Goal: Task Accomplishment & Management: Complete application form

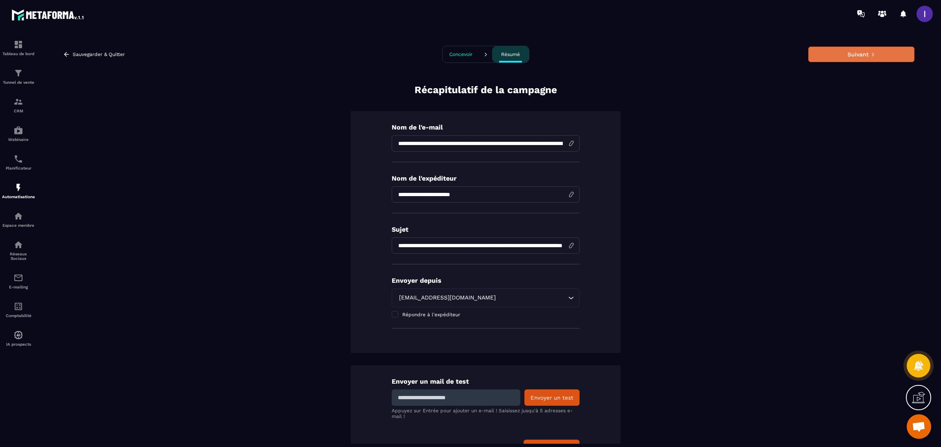
click at [833, 61] on button "Suivant" at bounding box center [862, 55] width 106 height 16
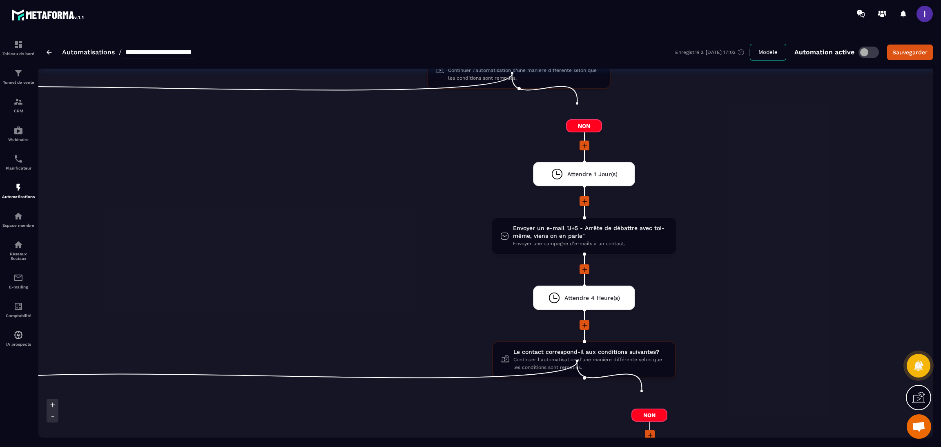
scroll to position [1348, 0]
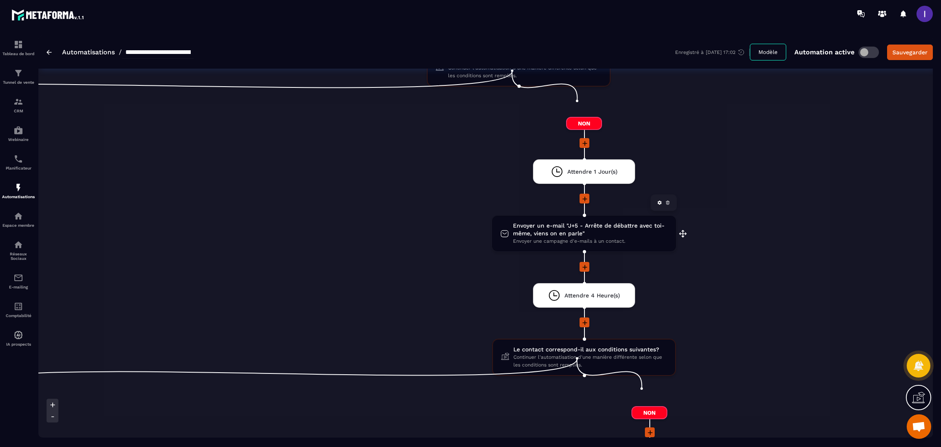
click at [599, 222] on span "Envoyer un e-mail "J+5 - Arrête de débattre avec toi-même, viens on en parle"" at bounding box center [590, 230] width 155 height 16
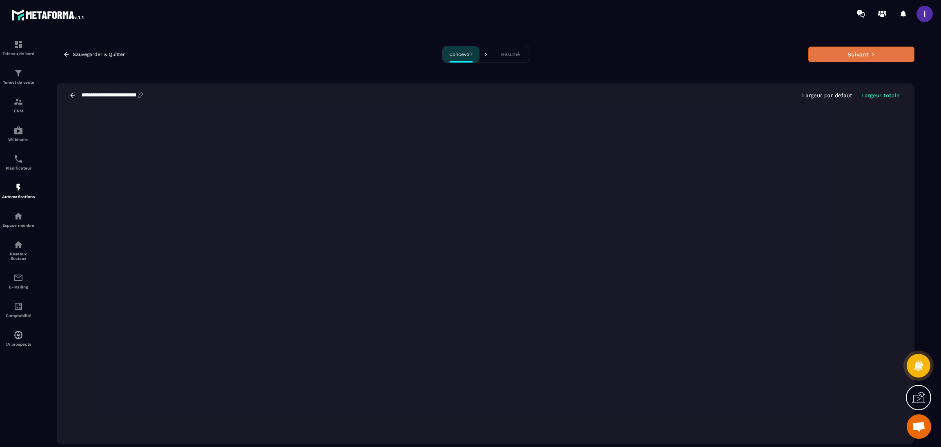
click at [850, 50] on button "Suivant" at bounding box center [862, 55] width 106 height 16
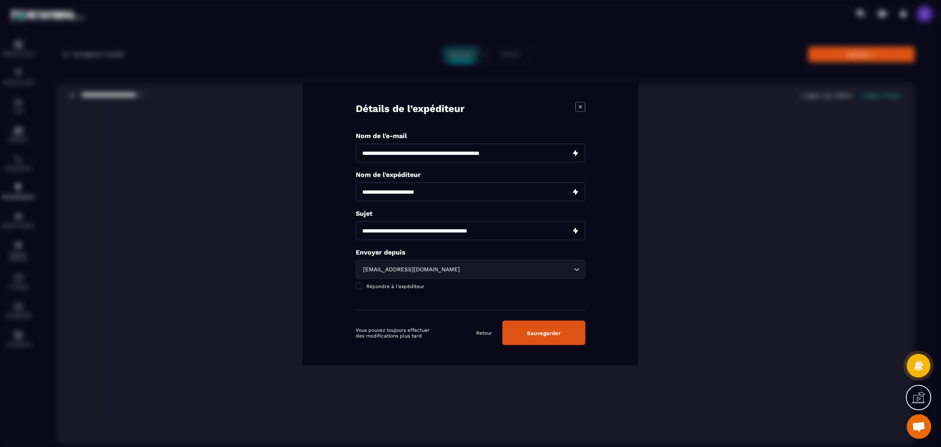
click at [538, 338] on button "Sauvegarder" at bounding box center [544, 333] width 83 height 25
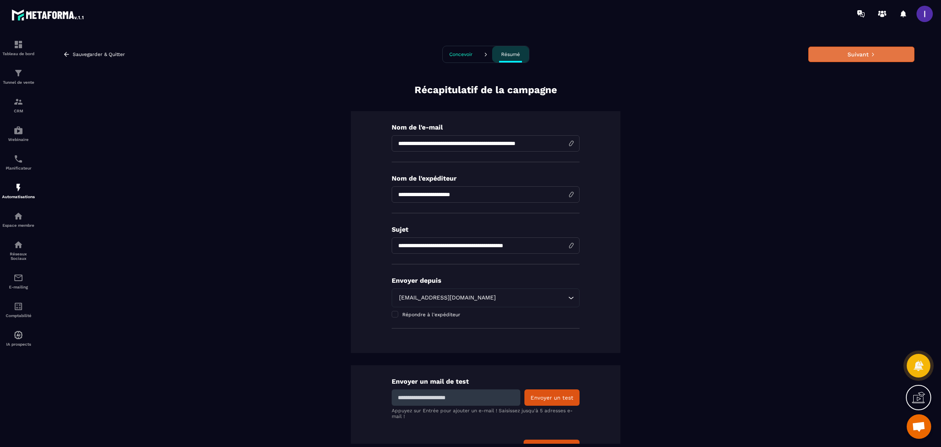
click at [864, 58] on button "Suivant" at bounding box center [862, 55] width 106 height 16
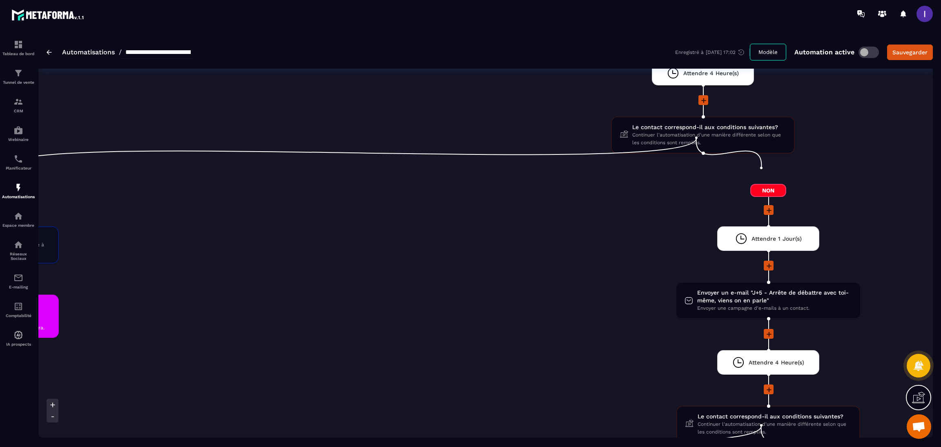
scroll to position [1287, 0]
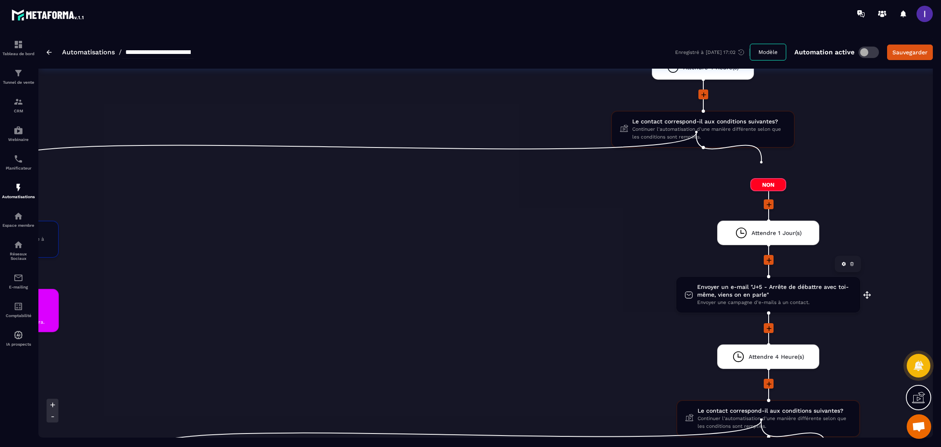
click at [809, 283] on span "Envoyer un e-mail "J+5 - Arrête de débattre avec toi-même, viens on en parle"" at bounding box center [774, 291] width 155 height 16
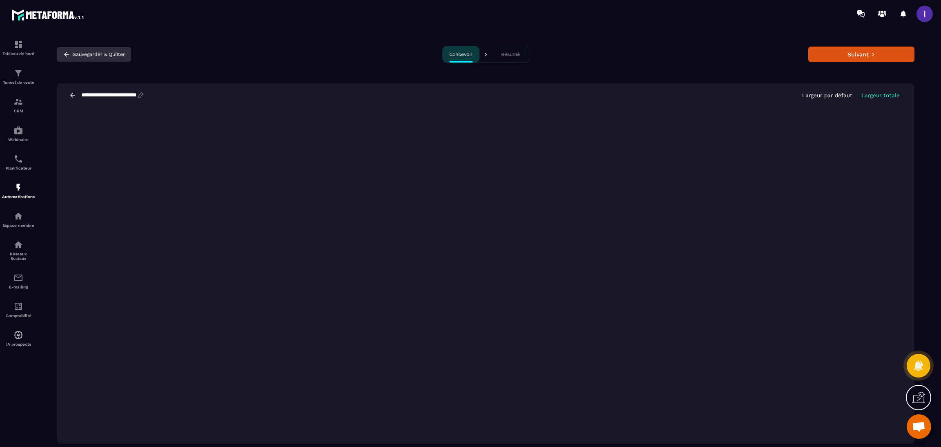
click at [72, 56] on button "Sauvegarder & Quitter" at bounding box center [94, 54] width 74 height 15
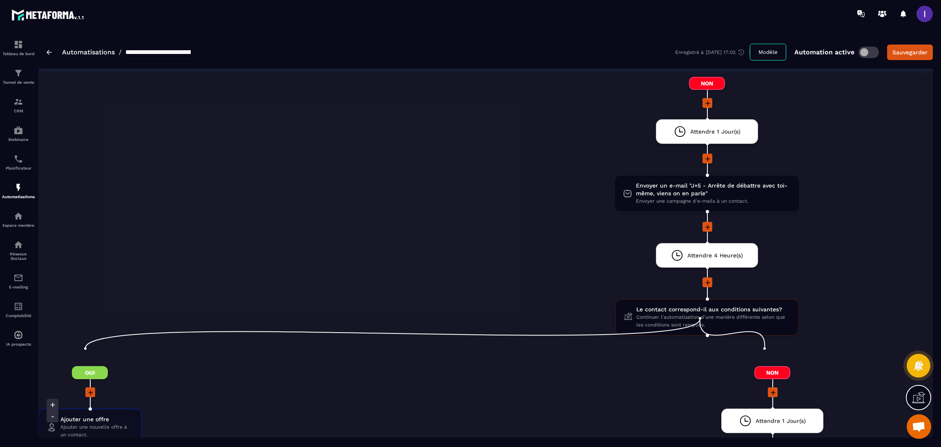
scroll to position [1470, 0]
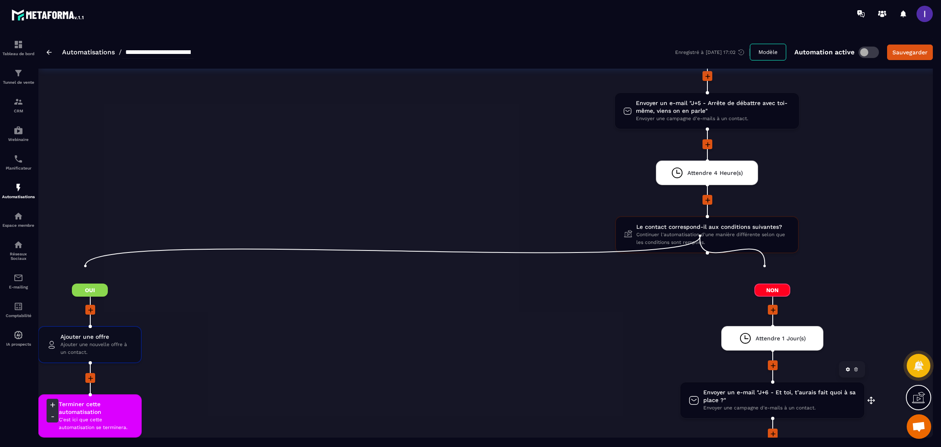
click at [778, 389] on span "Envoyer un e-mail "J+6 - Et toi, t’aurais fait quoi à sa place ?"" at bounding box center [780, 397] width 153 height 16
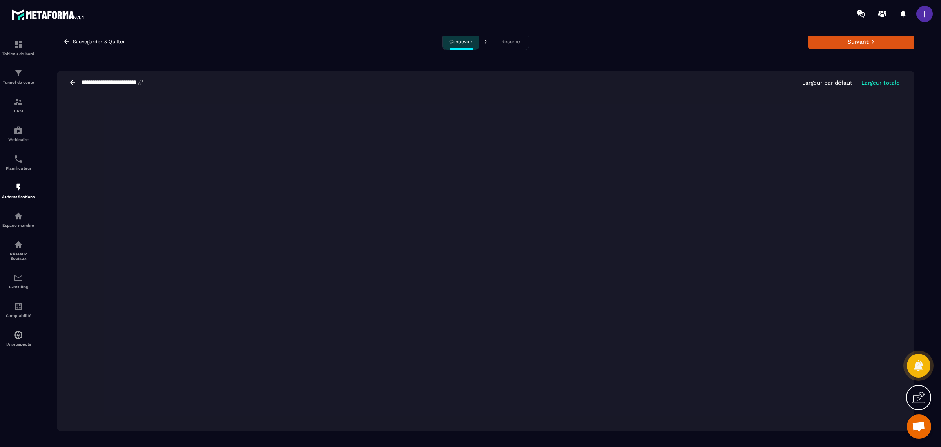
scroll to position [18, 0]
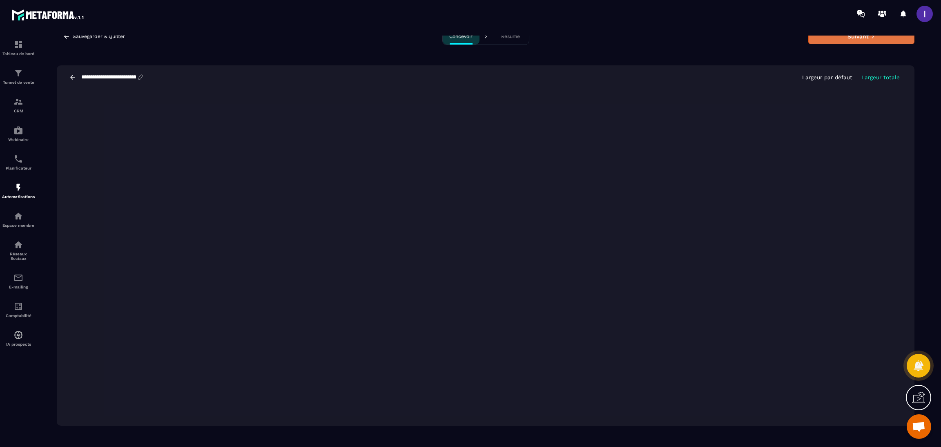
click at [889, 36] on button "Suivant" at bounding box center [862, 37] width 106 height 16
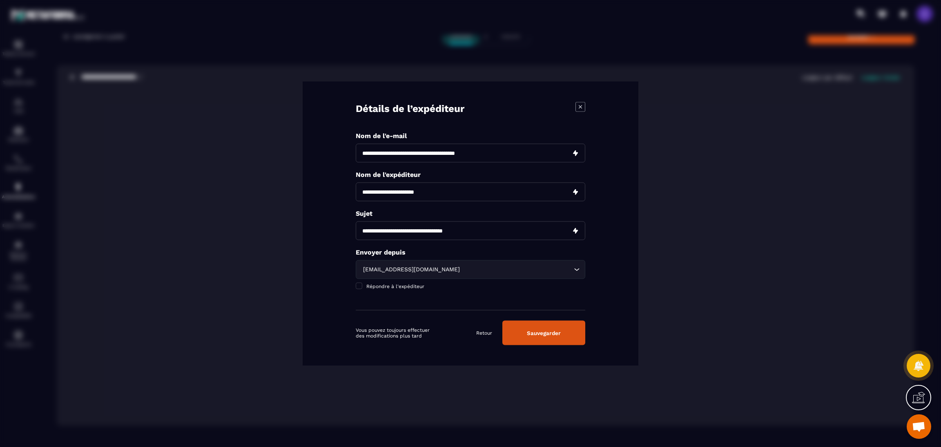
click at [535, 326] on button "Sauvegarder" at bounding box center [544, 333] width 83 height 25
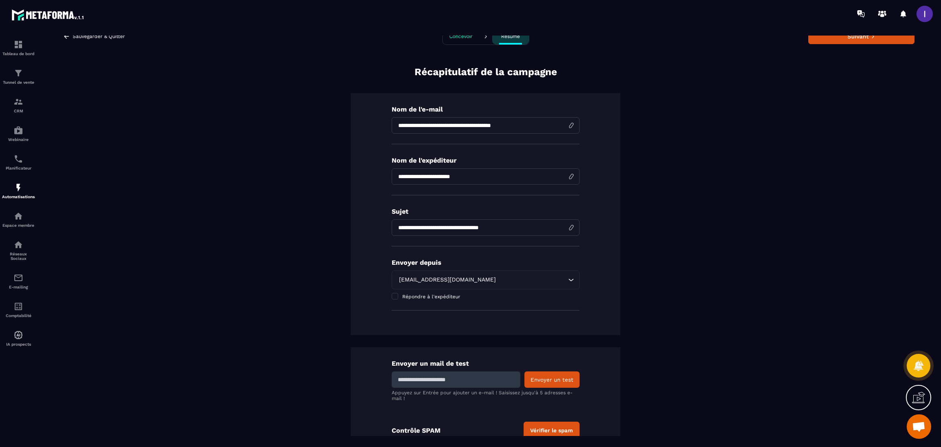
click at [829, 44] on div "Sauvegarder & Quitter Concevoir Résumé Suivant" at bounding box center [486, 36] width 858 height 17
click at [834, 37] on button "Suivant" at bounding box center [862, 37] width 106 height 16
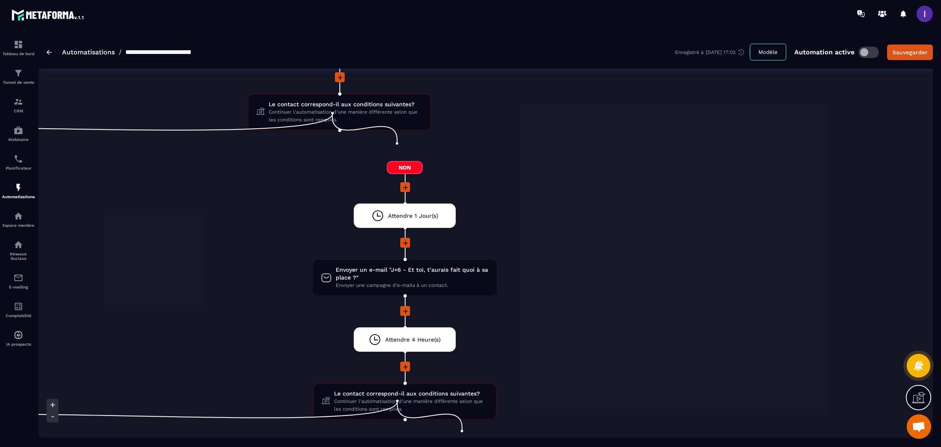
scroll to position [1838, 0]
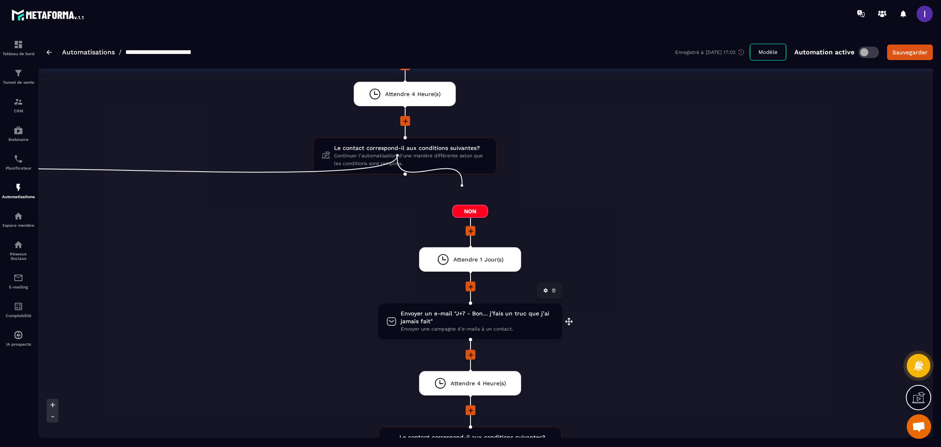
click at [471, 310] on span "Envoyer un e-mail "J+7 - Bon… j’fais un truc que j’ai jamais fait"" at bounding box center [477, 318] width 153 height 16
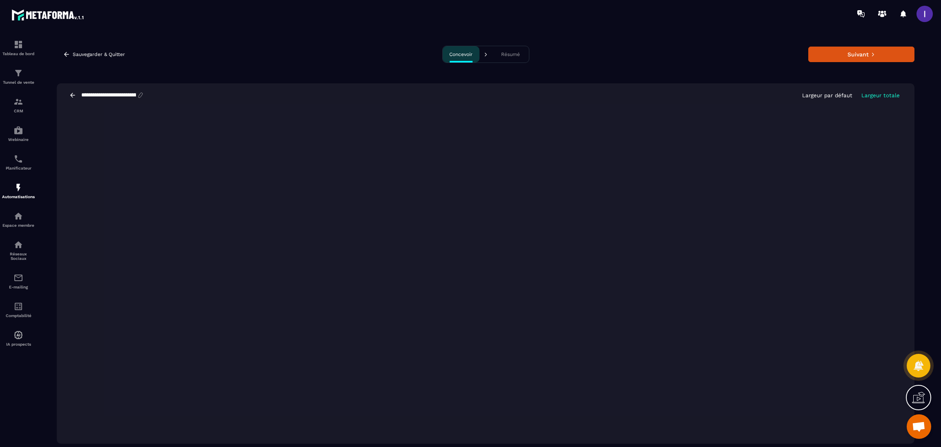
click at [856, 63] on div "Sauvegarder & Quitter Concevoir Résumé Suivant" at bounding box center [486, 54] width 858 height 17
click at [861, 59] on button "Suivant" at bounding box center [862, 55] width 106 height 16
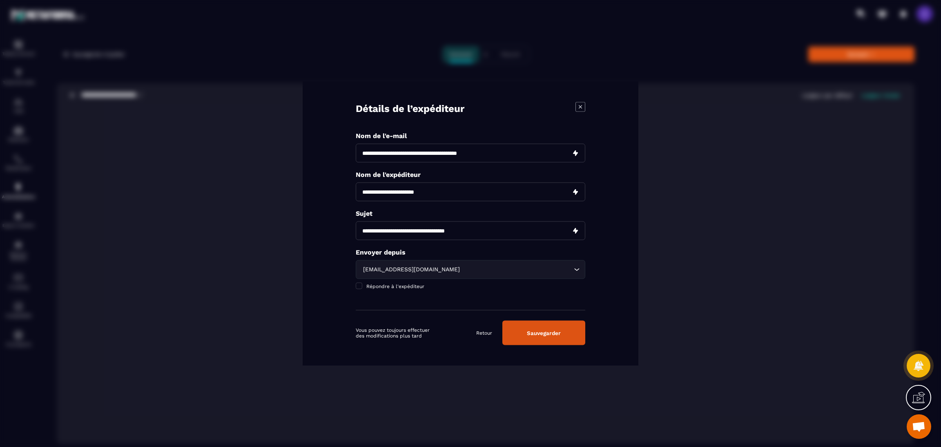
click at [535, 332] on button "Sauvegarder" at bounding box center [544, 333] width 83 height 25
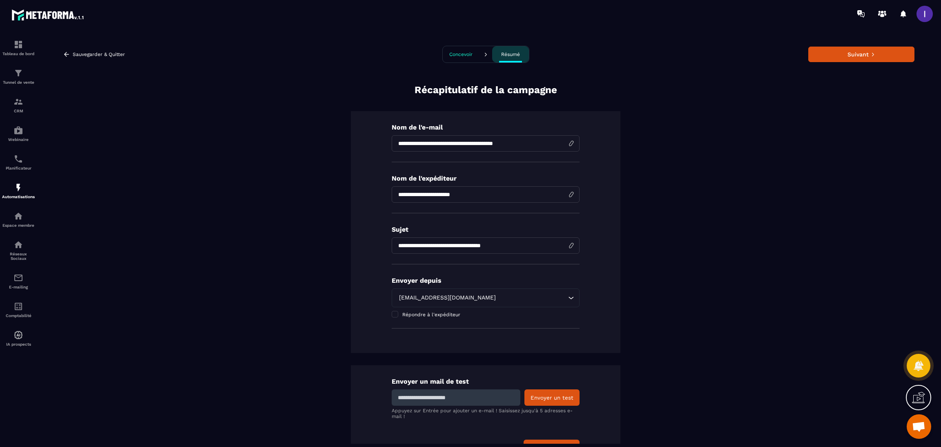
click at [877, 63] on div "Sauvegarder & Quitter Concevoir Résumé Suivant" at bounding box center [486, 54] width 858 height 17
click at [877, 61] on button "Suivant" at bounding box center [862, 55] width 106 height 16
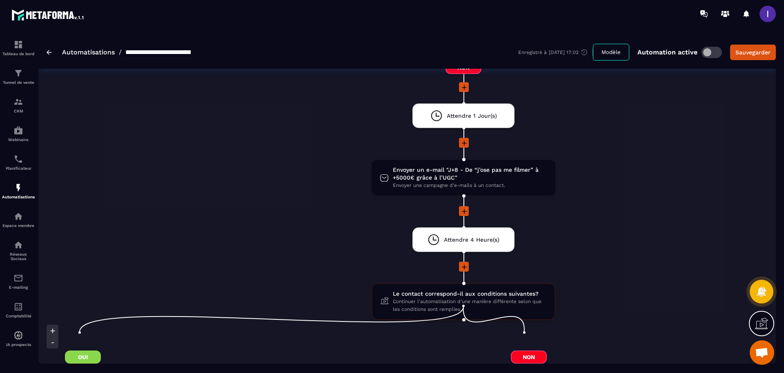
scroll to position [2308, 0]
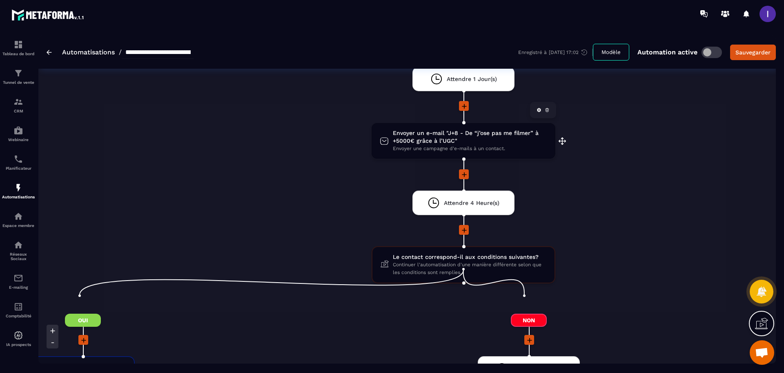
click at [467, 134] on span "Envoyer un e-mail "J+8 - De “j’ose pas me filmer” à +5000€ grâce à l’UGC"" at bounding box center [470, 137] width 154 height 16
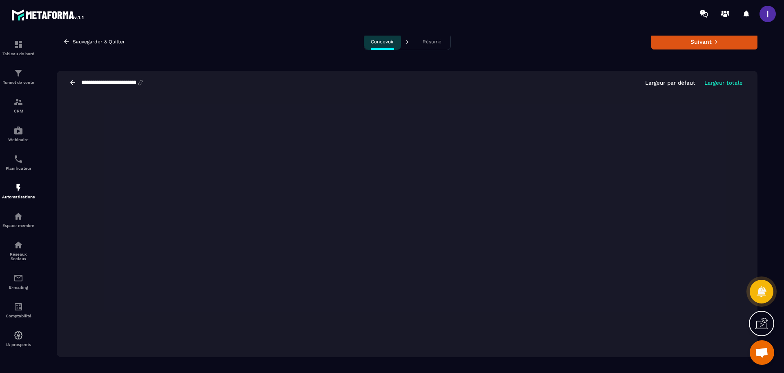
scroll to position [18, 0]
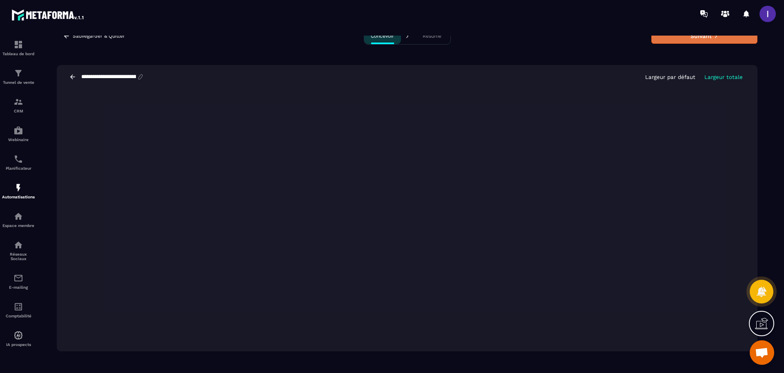
click at [692, 40] on button "Suivant" at bounding box center [705, 36] width 106 height 16
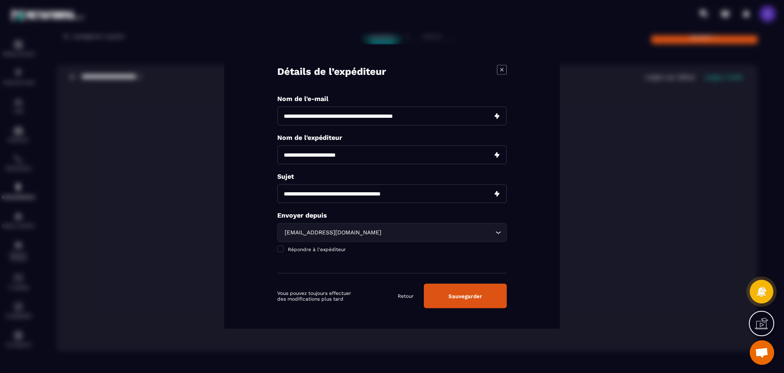
click at [492, 300] on button "Sauvegarder" at bounding box center [465, 296] width 83 height 25
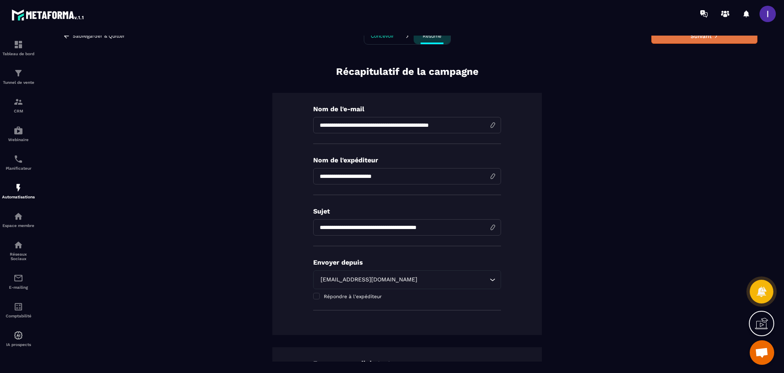
click at [658, 42] on button "Suivant" at bounding box center [705, 36] width 106 height 16
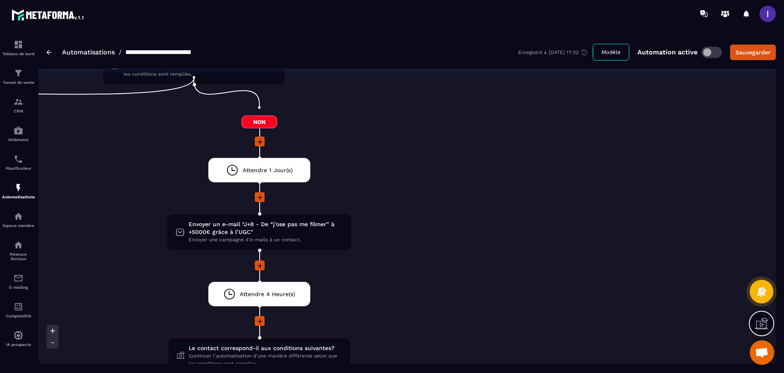
scroll to position [2247, 0]
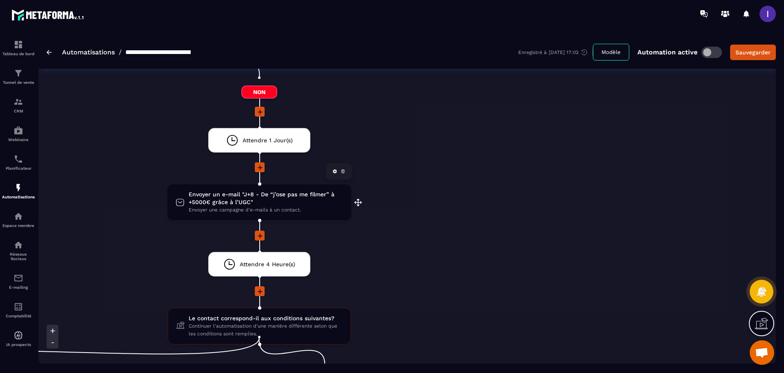
click at [303, 196] on span "Envoyer un e-mail "J+8 - De “j’ose pas me filmer” à +5000€ grâce à l’UGC"" at bounding box center [266, 198] width 154 height 16
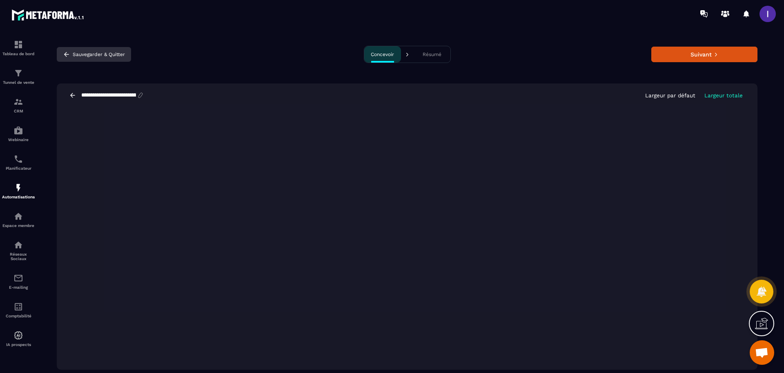
click at [91, 55] on button "Sauvegarder & Quitter" at bounding box center [94, 54] width 74 height 15
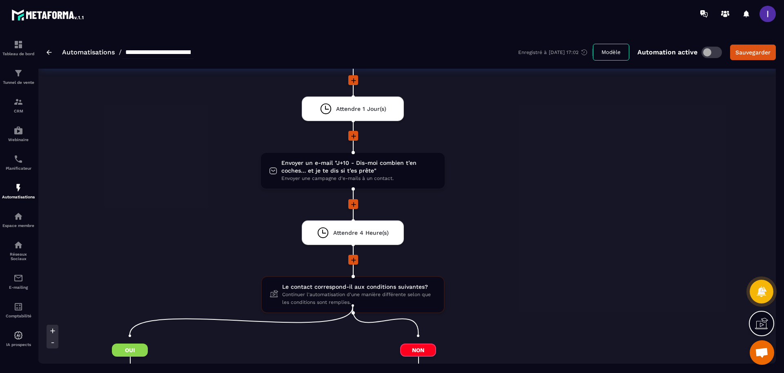
scroll to position [2860, 0]
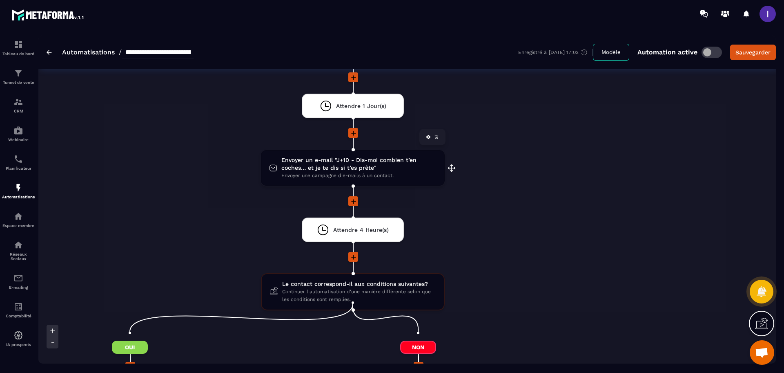
click at [351, 157] on span "Envoyer un e-mail "J+10 - Dis-moi combien t’en coches… et je te dis si t’es prê…" at bounding box center [358, 164] width 155 height 16
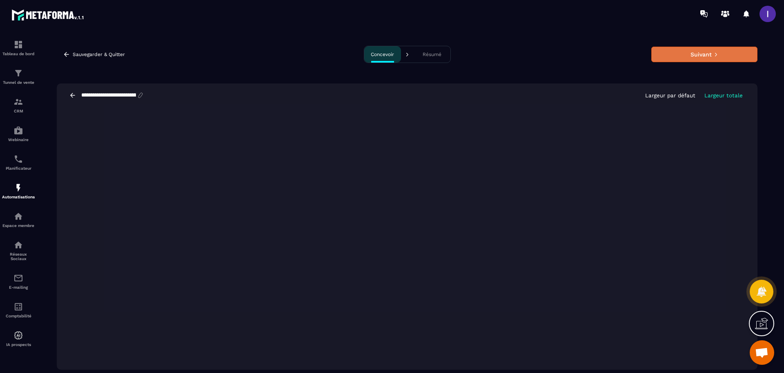
click at [712, 54] on button "Suivant" at bounding box center [705, 55] width 106 height 16
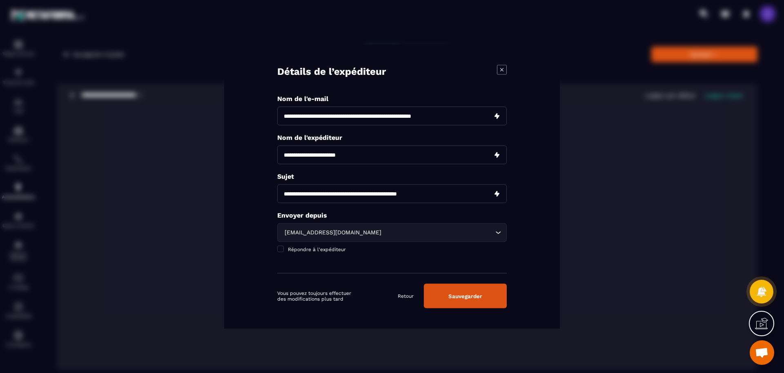
click at [471, 288] on button "Sauvegarder" at bounding box center [465, 296] width 83 height 25
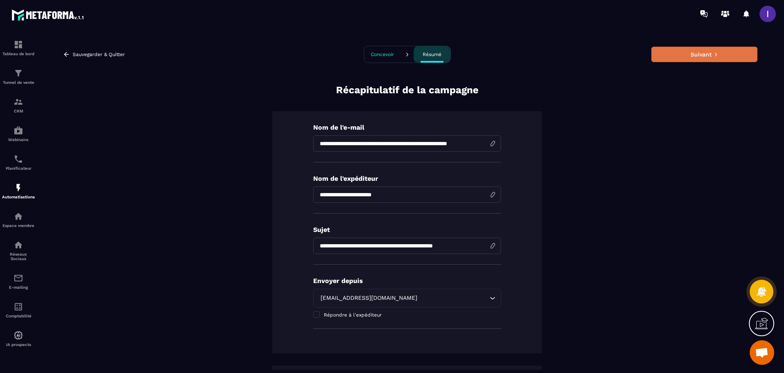
click at [669, 60] on button "Suivant" at bounding box center [705, 55] width 106 height 16
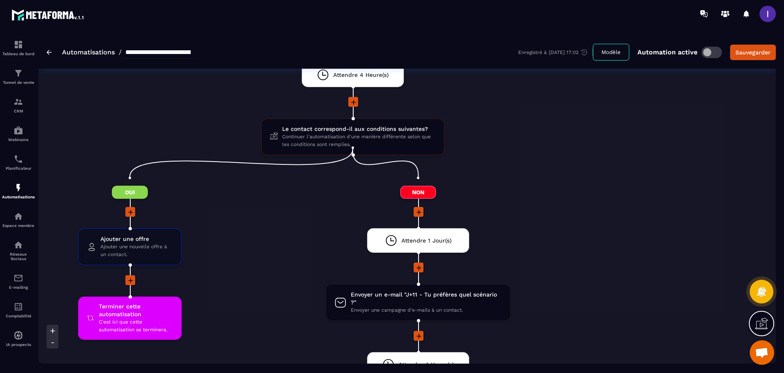
scroll to position [3166, 0]
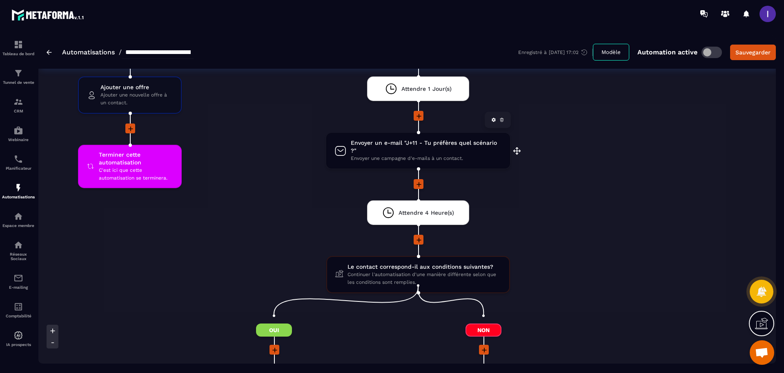
click at [424, 143] on span "Envoyer un e-mail "J+11 - Tu préfères quel scénario ?"" at bounding box center [427, 147] width 152 height 16
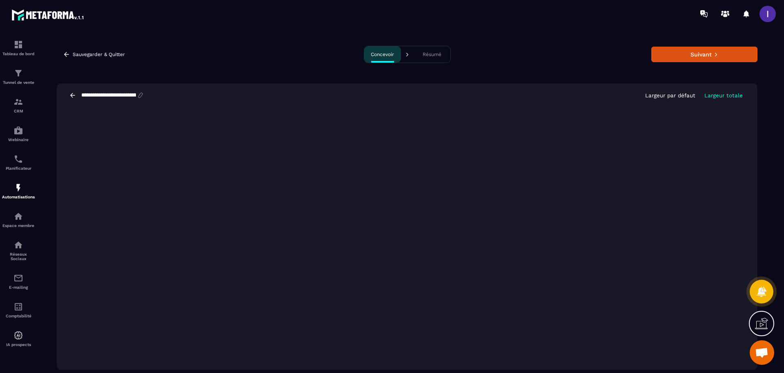
scroll to position [0, 0]
click at [703, 58] on button "Suivant" at bounding box center [705, 54] width 106 height 16
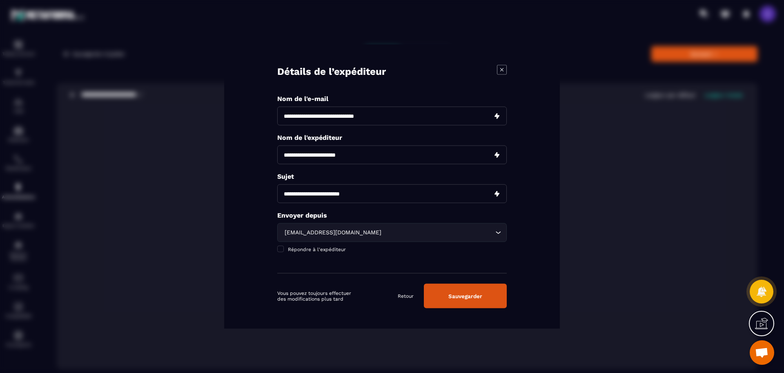
click at [480, 297] on button "Sauvegarder" at bounding box center [465, 296] width 83 height 25
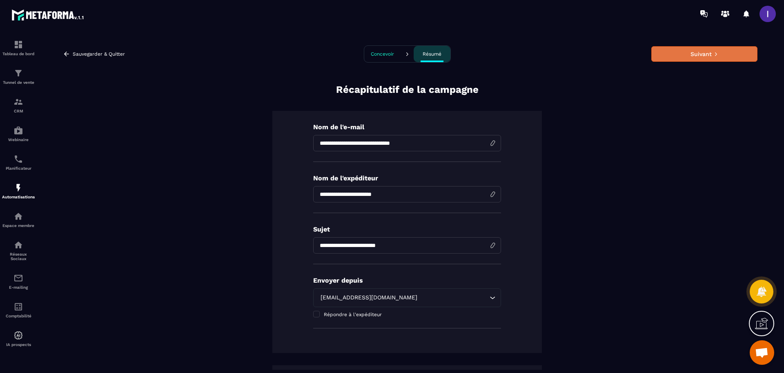
click at [699, 54] on button "Suivant" at bounding box center [705, 54] width 106 height 16
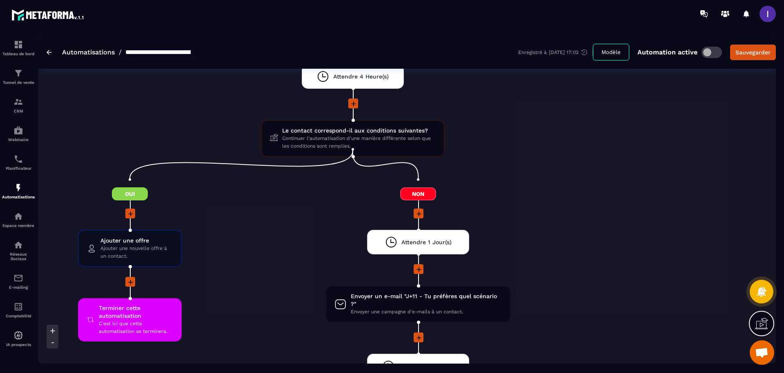
scroll to position [3268, 0]
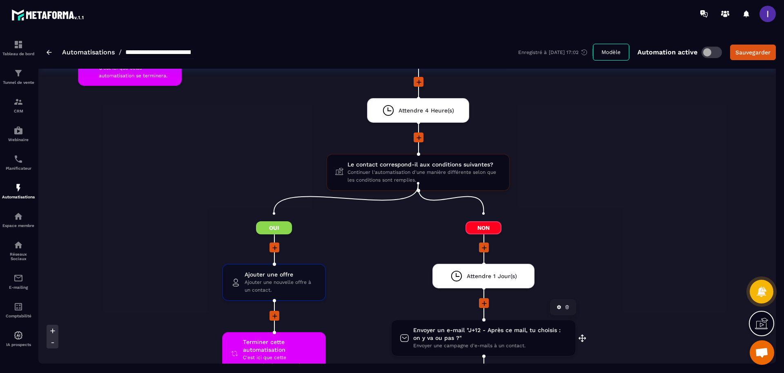
click at [480, 342] on span "Envoyer une campagne d'e-mails à un contact." at bounding box center [490, 346] width 154 height 8
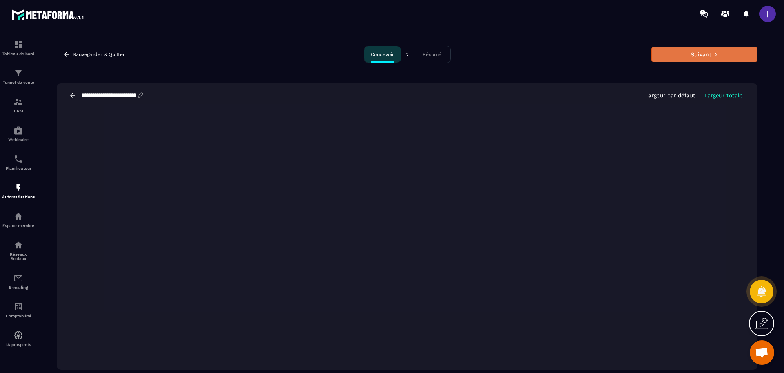
click at [735, 55] on button "Suivant" at bounding box center [705, 55] width 106 height 16
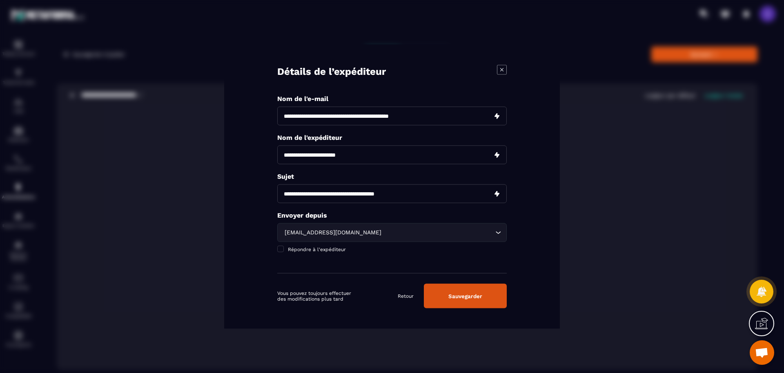
click at [456, 288] on button "Sauvegarder" at bounding box center [465, 296] width 83 height 25
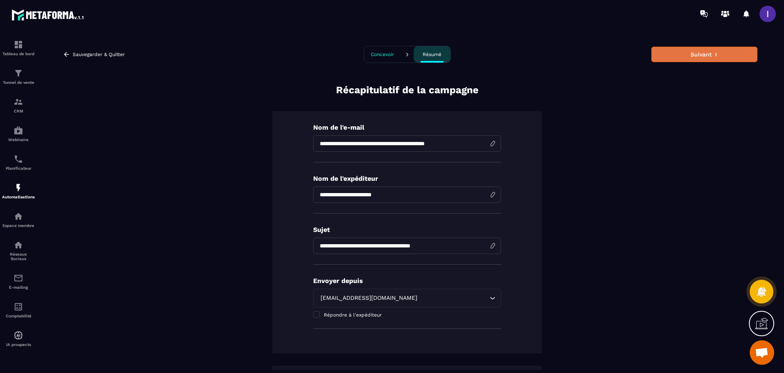
click at [670, 58] on button "Suivant" at bounding box center [705, 55] width 106 height 16
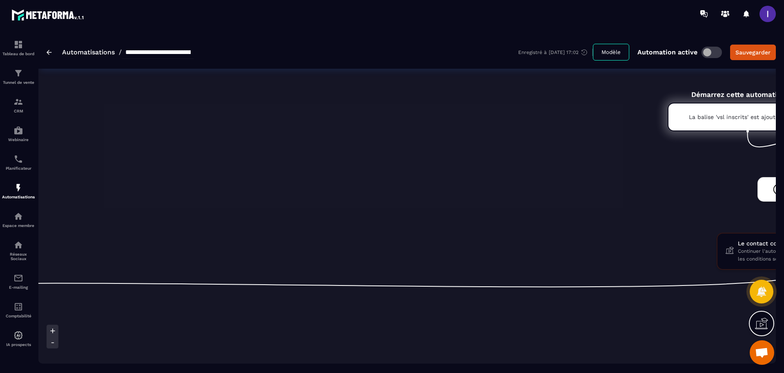
scroll to position [0, 613]
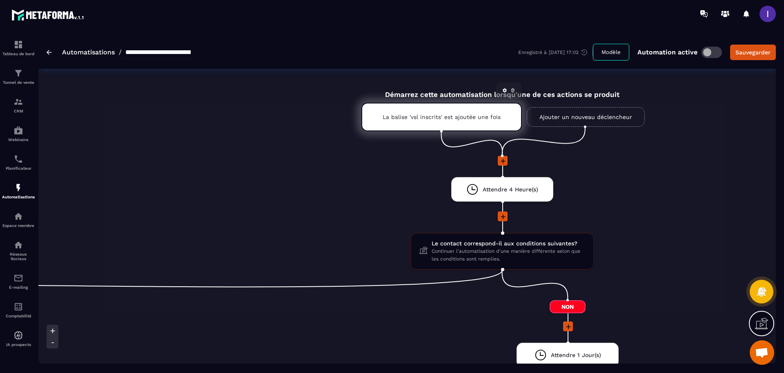
click at [453, 111] on div "La balise 'vsl inscrits' est ajoutée une fois" at bounding box center [442, 117] width 161 height 29
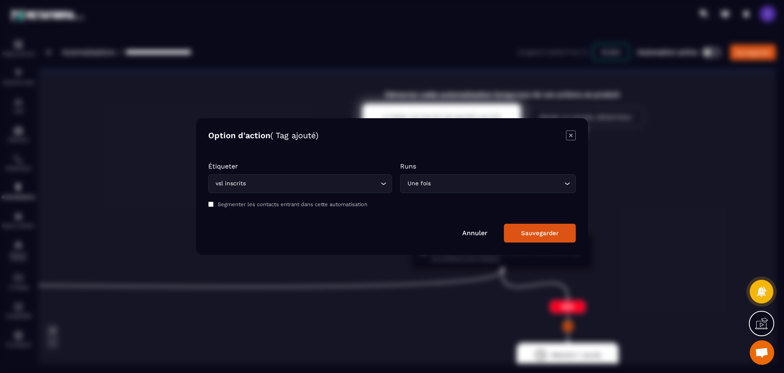
click at [573, 136] on icon "Modal window" at bounding box center [571, 135] width 3 height 3
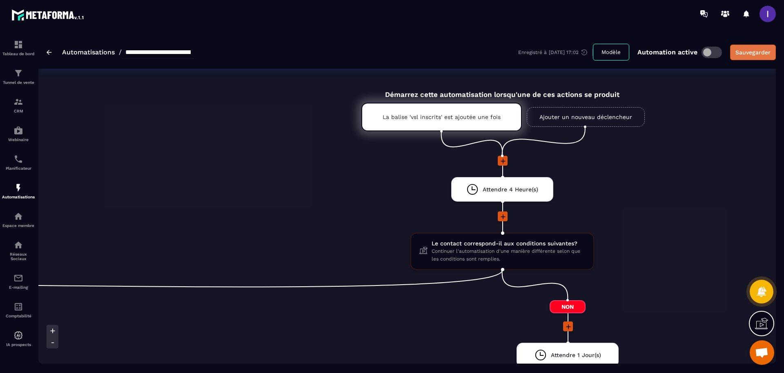
click at [753, 52] on div "Sauvegarder" at bounding box center [753, 52] width 35 height 8
click at [708, 54] on span at bounding box center [712, 52] width 20 height 11
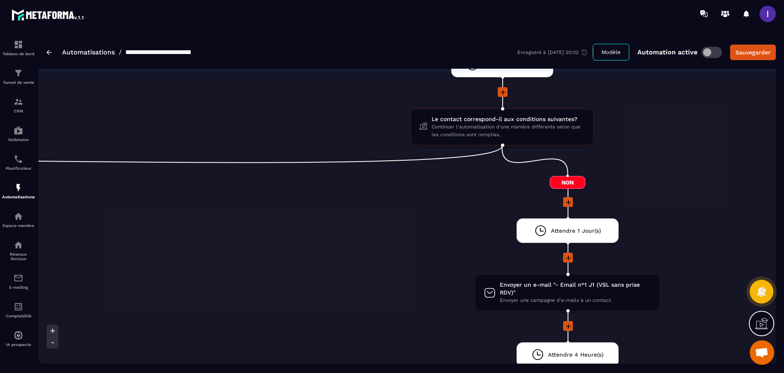
scroll to position [0, 0]
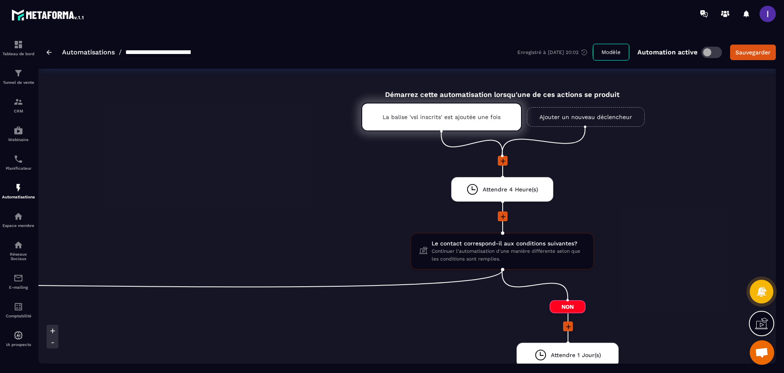
click at [48, 54] on img at bounding box center [49, 52] width 5 height 5
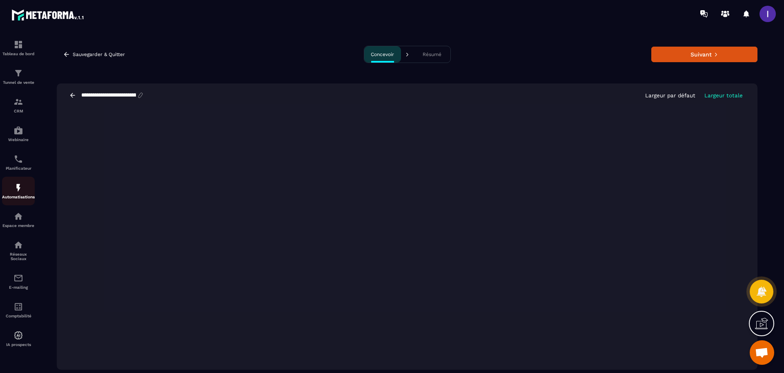
click at [17, 192] on img at bounding box center [18, 188] width 10 height 10
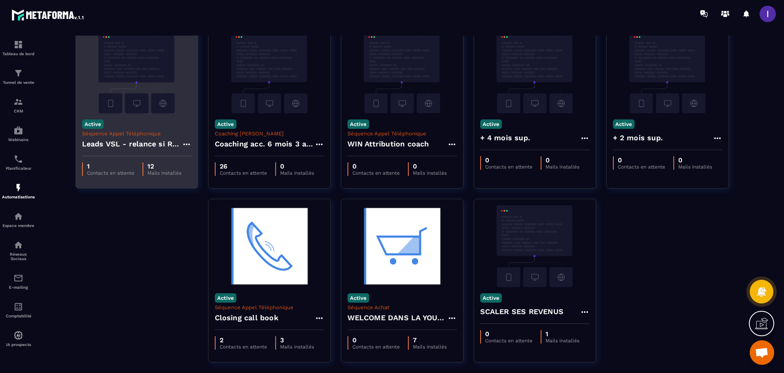
scroll to position [16, 0]
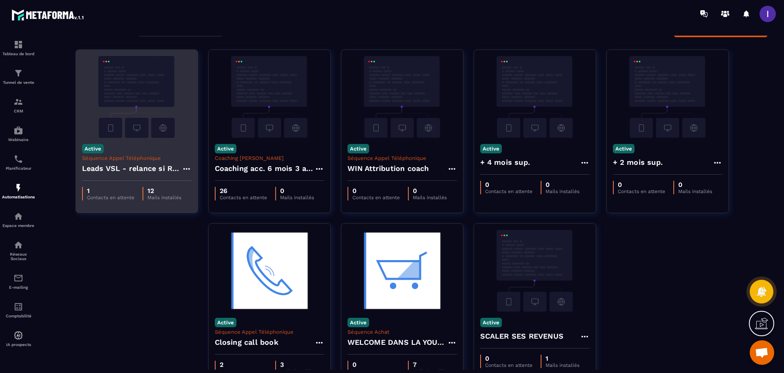
click at [119, 168] on h4 "Leads VSL - relance si RDV non pris" at bounding box center [132, 168] width 100 height 11
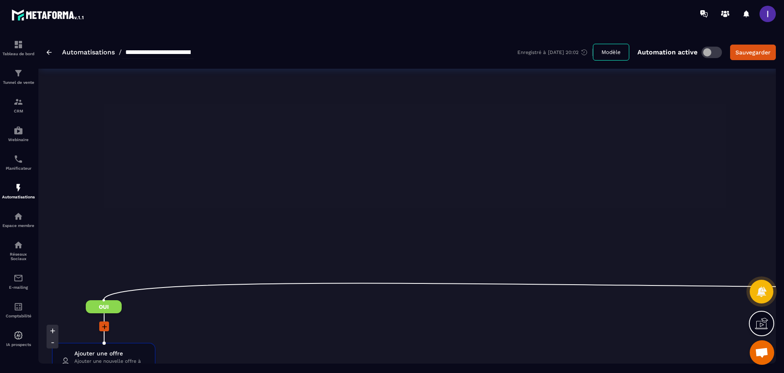
click at [707, 55] on span at bounding box center [712, 52] width 20 height 11
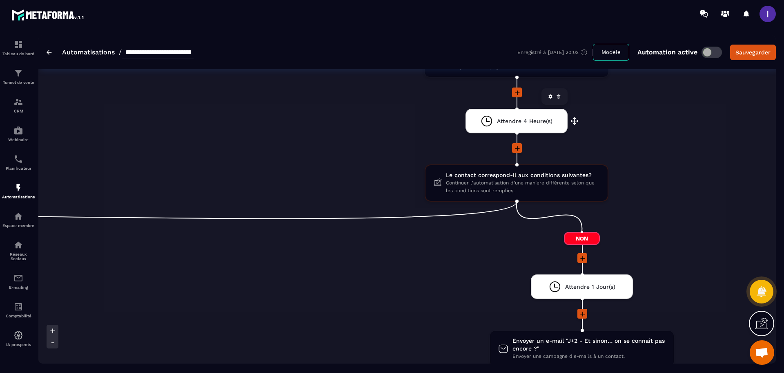
scroll to position [306, 0]
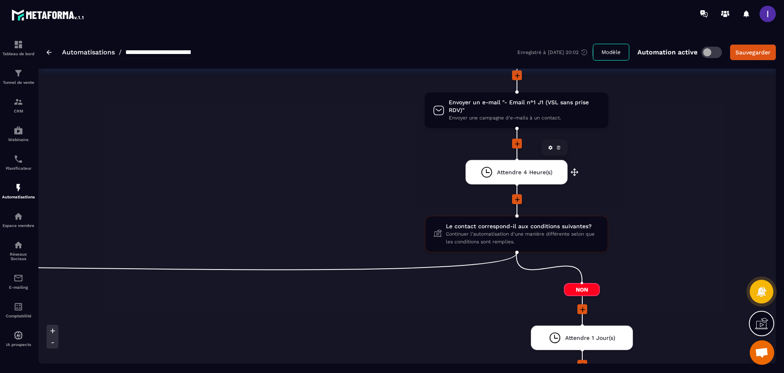
click at [519, 170] on span "Attendre 4 Heure(s)" at bounding box center [525, 172] width 56 height 8
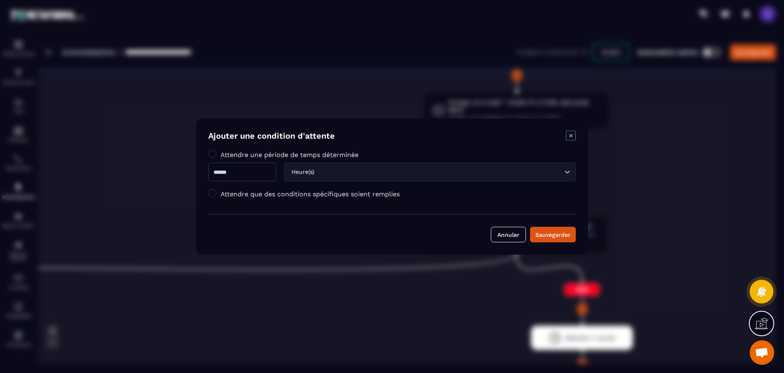
click at [220, 181] on input "*" at bounding box center [242, 172] width 68 height 19
type input "*"
click at [353, 172] on input "Search for option" at bounding box center [439, 172] width 246 height 9
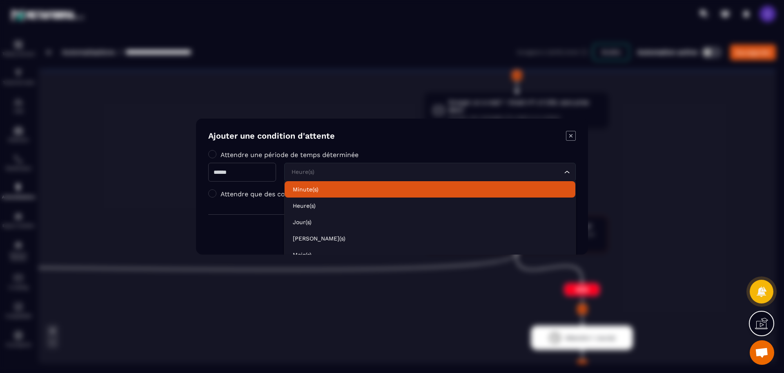
drag, startPoint x: 335, startPoint y: 192, endPoint x: 344, endPoint y: 186, distance: 10.3
click at [335, 191] on p "Minute(s)" at bounding box center [430, 189] width 275 height 8
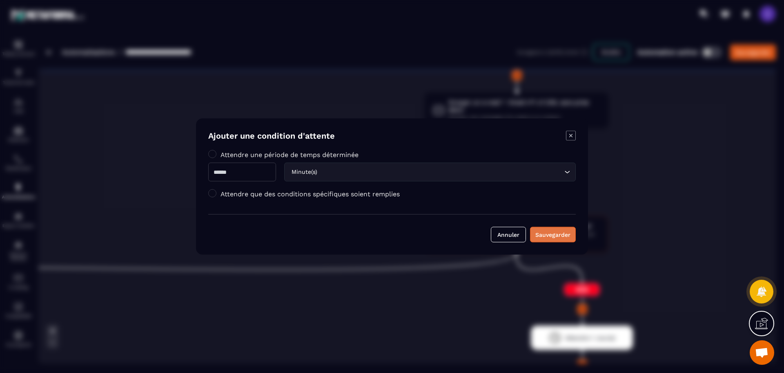
click at [566, 234] on div "Sauvegarder" at bounding box center [553, 234] width 35 height 8
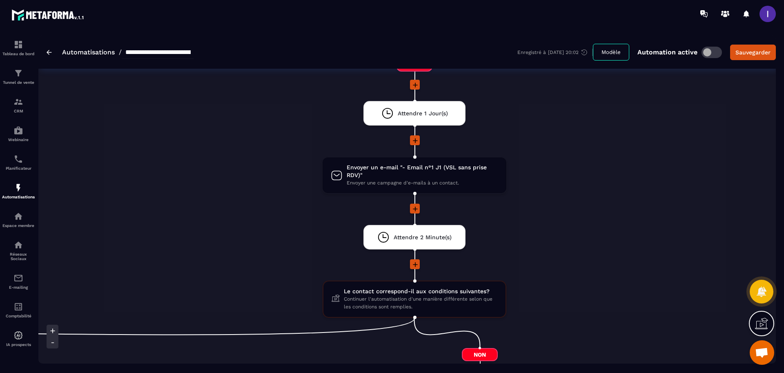
scroll to position [255, 0]
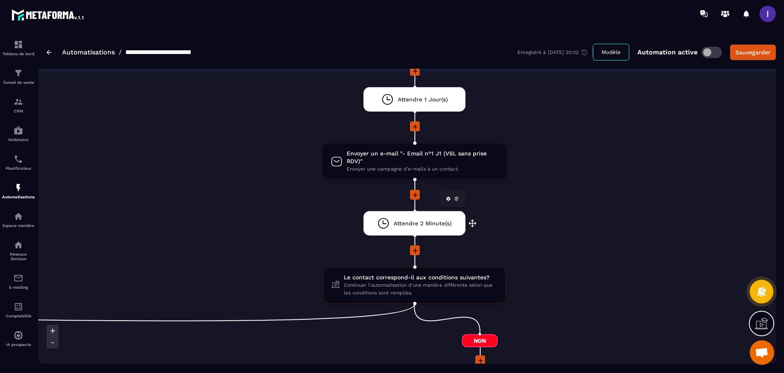
click at [432, 227] on div "Attendre 2 Minute(s)" at bounding box center [415, 223] width 74 height 12
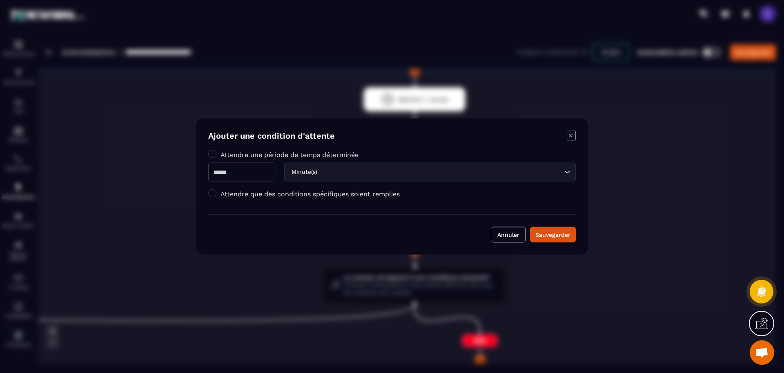
click at [251, 180] on input "*" at bounding box center [242, 172] width 68 height 19
type input "*"
click at [333, 176] on input "Search for option" at bounding box center [440, 172] width 243 height 9
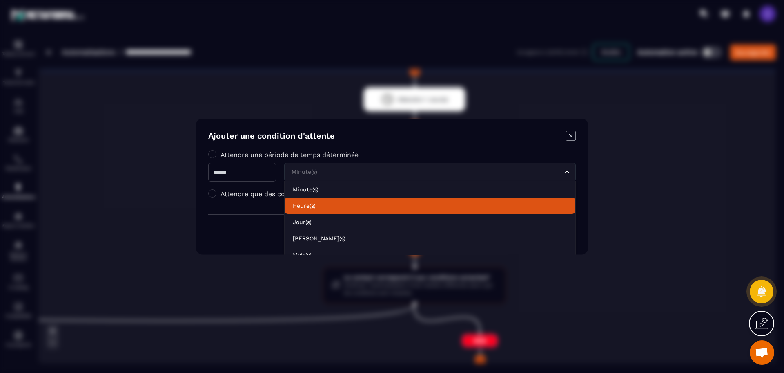
click at [333, 210] on li "Heure(s)" at bounding box center [430, 205] width 291 height 16
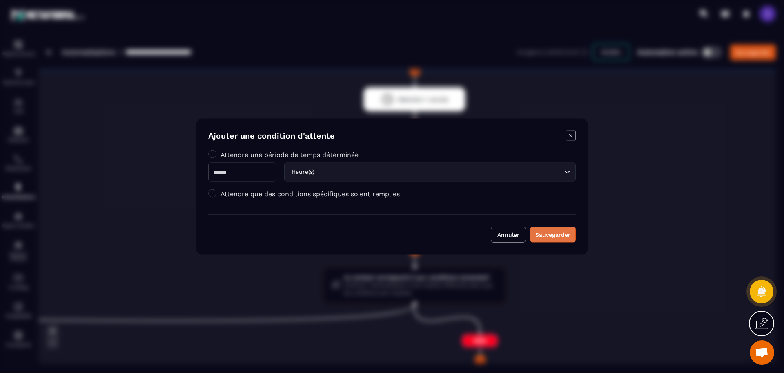
click at [576, 236] on button "Sauvegarder" at bounding box center [553, 235] width 46 height 16
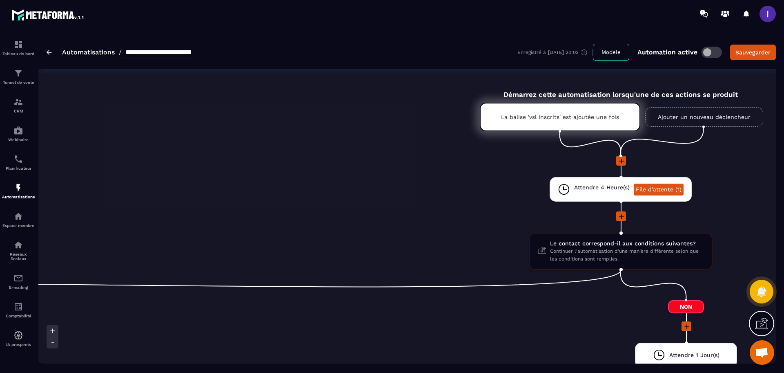
scroll to position [0, 511]
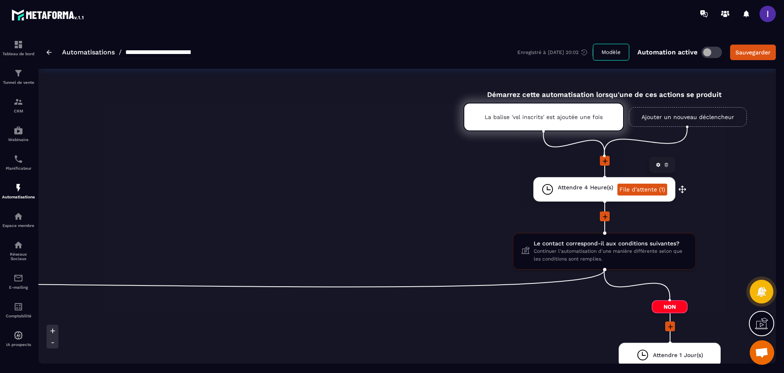
click at [573, 185] on span "Attendre 4 Heure(s)" at bounding box center [586, 187] width 56 height 8
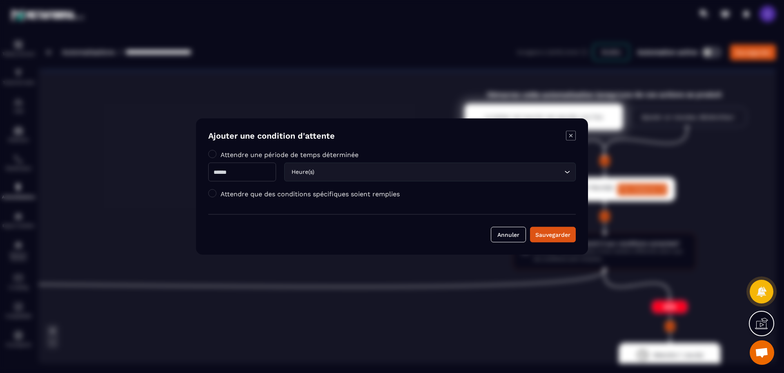
click at [250, 173] on input "*" at bounding box center [242, 172] width 68 height 19
type input "*"
click at [324, 177] on div "Heure(s) Loading..." at bounding box center [430, 172] width 292 height 19
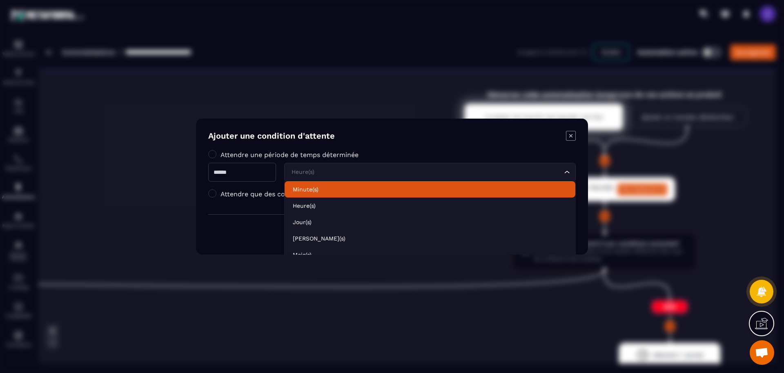
click at [317, 187] on p "Minute(s)" at bounding box center [430, 189] width 275 height 8
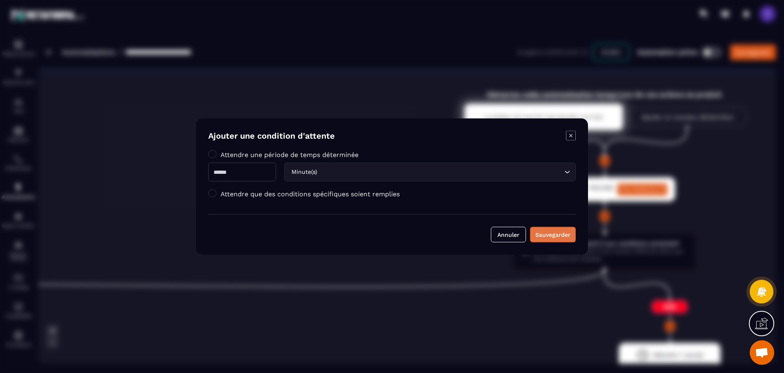
click at [558, 232] on div "Sauvegarder" at bounding box center [553, 234] width 35 height 8
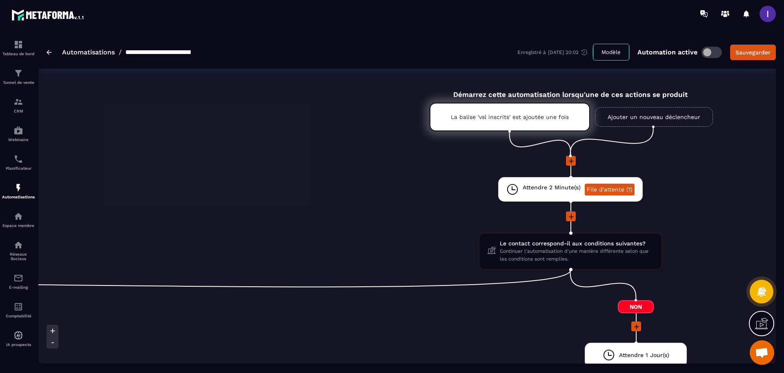
scroll to position [0, 613]
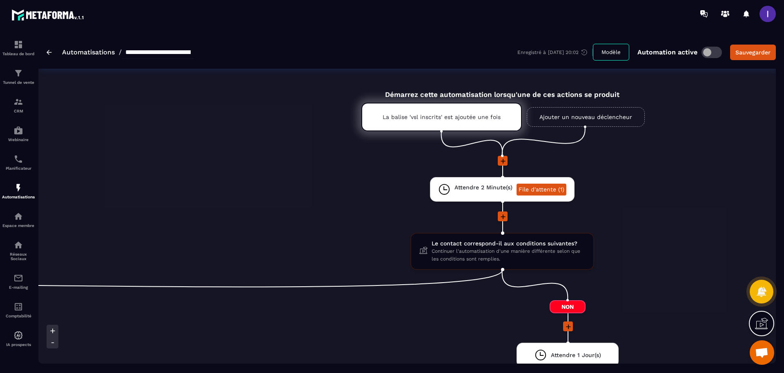
click at [716, 50] on span at bounding box center [712, 52] width 20 height 11
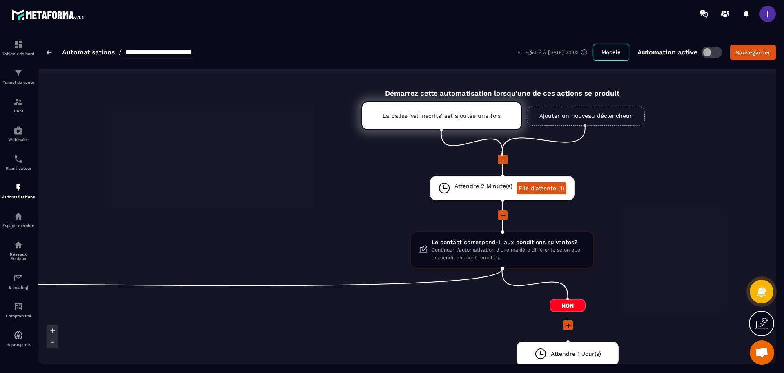
scroll to position [0, 0]
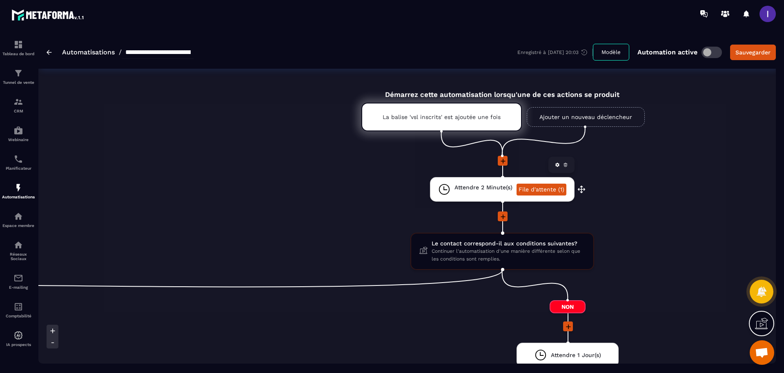
click at [544, 186] on link "File d'attente (1)" at bounding box center [542, 189] width 50 height 12
click at [706, 51] on span at bounding box center [712, 52] width 20 height 11
click at [538, 195] on link "File d'attente (1)" at bounding box center [542, 189] width 50 height 12
click at [537, 187] on link "File d'attente (1)" at bounding box center [542, 189] width 50 height 12
click at [715, 54] on span at bounding box center [712, 52] width 20 height 11
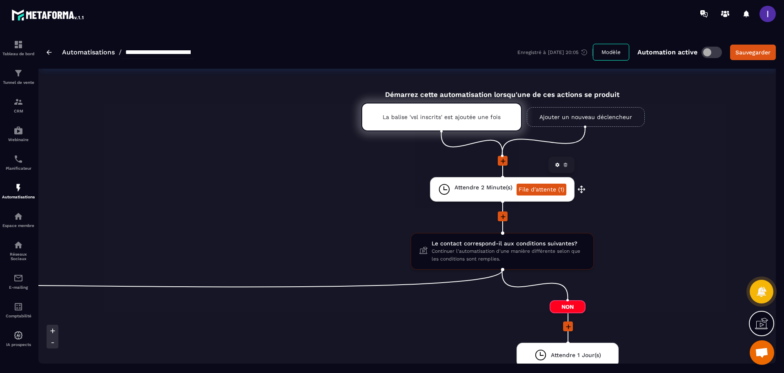
click at [547, 191] on link "File d'attente (1)" at bounding box center [542, 189] width 50 height 12
click at [539, 190] on link "File d'attente (1)" at bounding box center [542, 189] width 50 height 12
click at [537, 187] on link "File d'attente (1)" at bounding box center [542, 189] width 50 height 12
click at [530, 187] on link "File d'attente (1)" at bounding box center [542, 189] width 50 height 12
click at [565, 163] on icon at bounding box center [565, 164] width 5 height 5
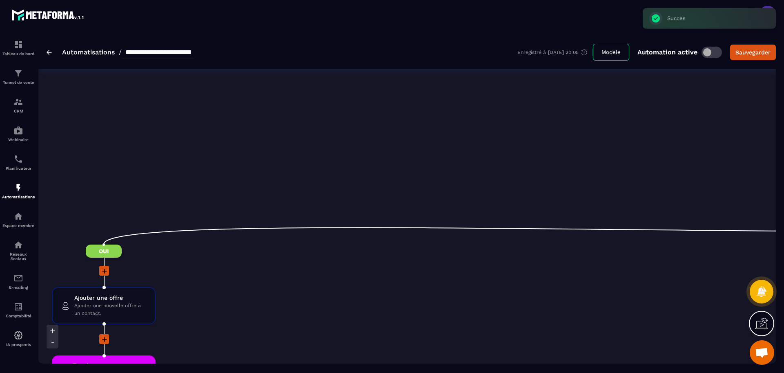
click at [711, 49] on span at bounding box center [712, 52] width 20 height 11
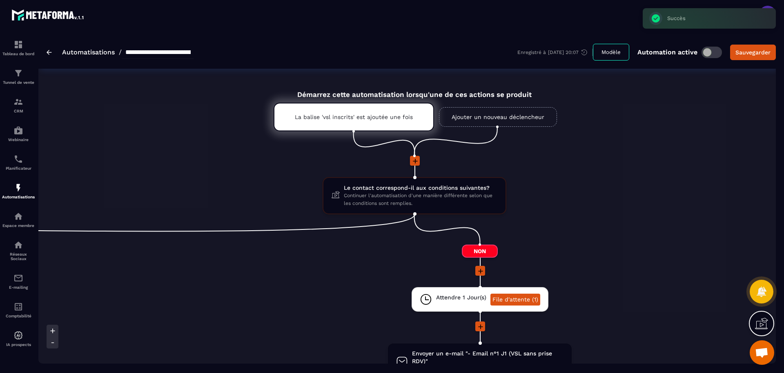
scroll to position [0, 766]
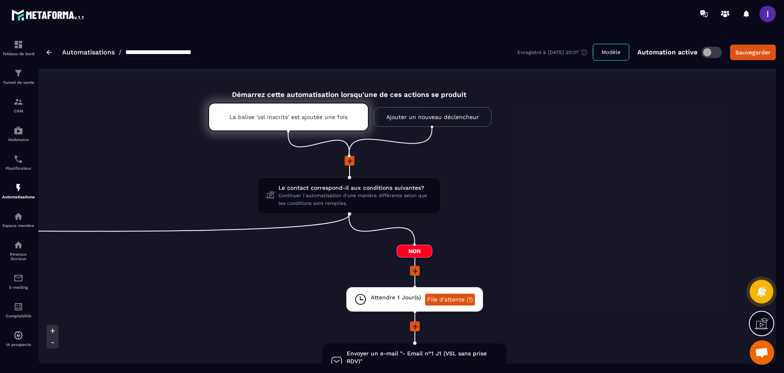
click at [346, 163] on icon at bounding box center [350, 161] width 8 height 8
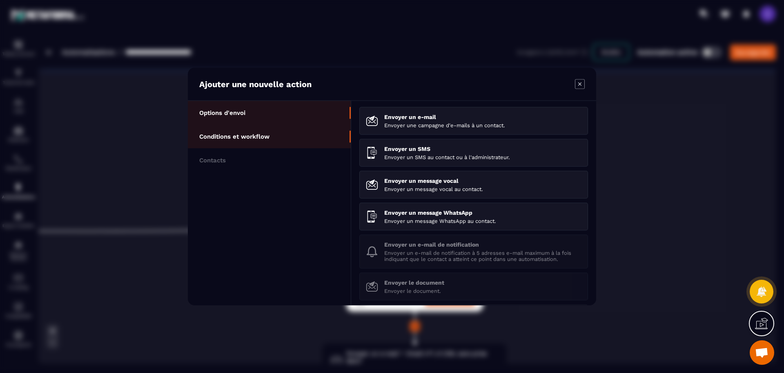
click at [237, 138] on p "Conditions et workflow" at bounding box center [234, 136] width 70 height 7
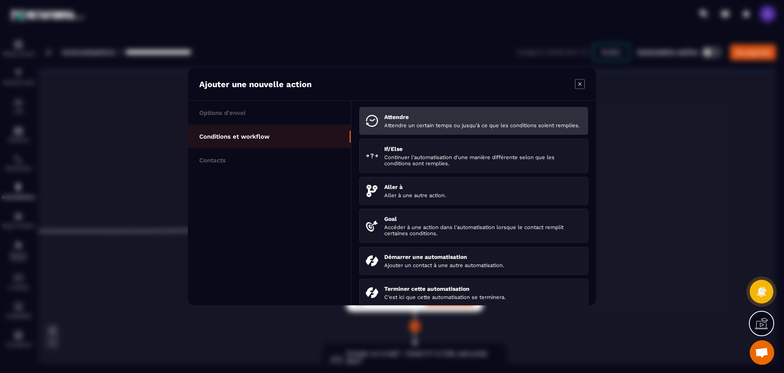
click at [395, 123] on p "Attendre un certain temps ou jusqu'à ce que les conditions soient remplies." at bounding box center [482, 125] width 197 height 6
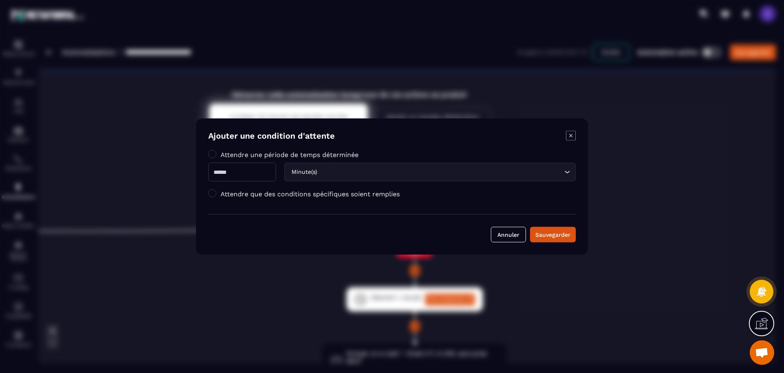
click at [256, 174] on input "Modal window" at bounding box center [242, 172] width 68 height 19
type input "*"
click at [558, 230] on div "Sauvegarder" at bounding box center [553, 234] width 35 height 8
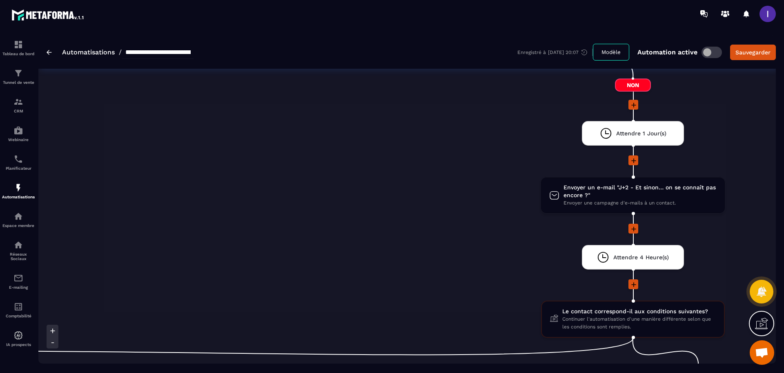
scroll to position [204, 0]
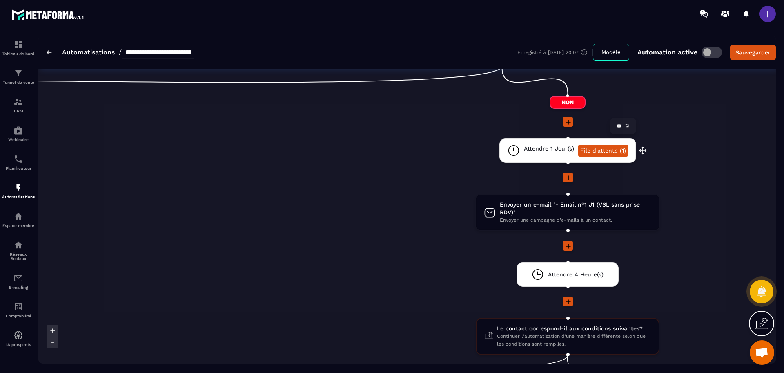
click at [596, 150] on link "File d'attente (1)" at bounding box center [604, 151] width 50 height 12
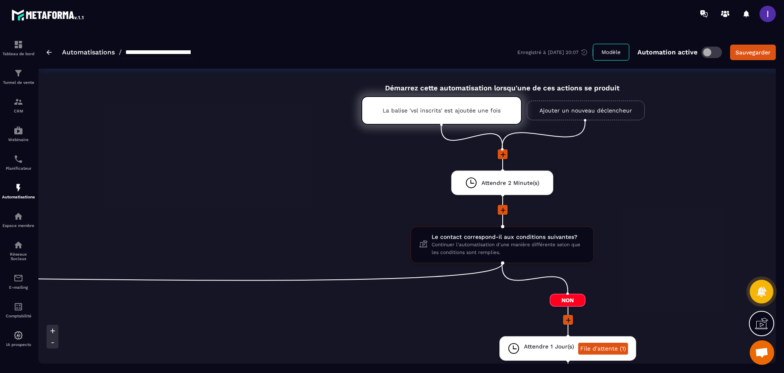
scroll to position [0, 0]
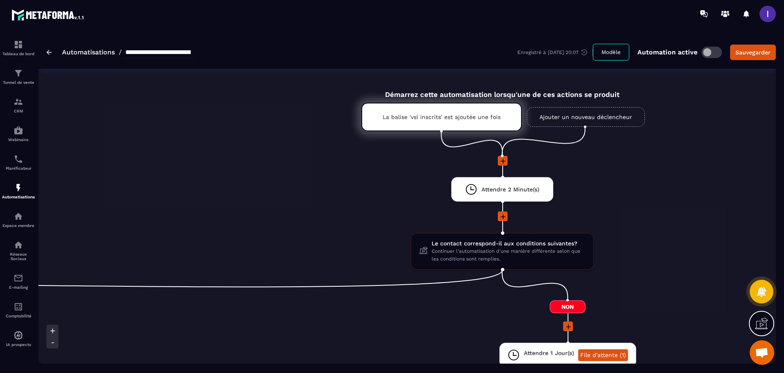
click at [710, 49] on span at bounding box center [712, 52] width 20 height 11
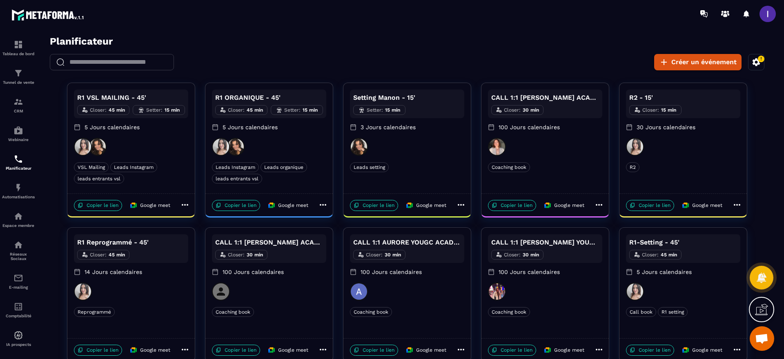
drag, startPoint x: 95, startPoint y: 208, endPoint x: 192, endPoint y: 195, distance: 98.5
click at [95, 208] on p "Copier le lien" at bounding box center [98, 205] width 48 height 11
click at [98, 208] on p "Copier le lien" at bounding box center [98, 205] width 48 height 11
drag, startPoint x: 98, startPoint y: 202, endPoint x: 227, endPoint y: 194, distance: 129.4
click at [98, 202] on p "Copier le lien" at bounding box center [98, 205] width 48 height 11
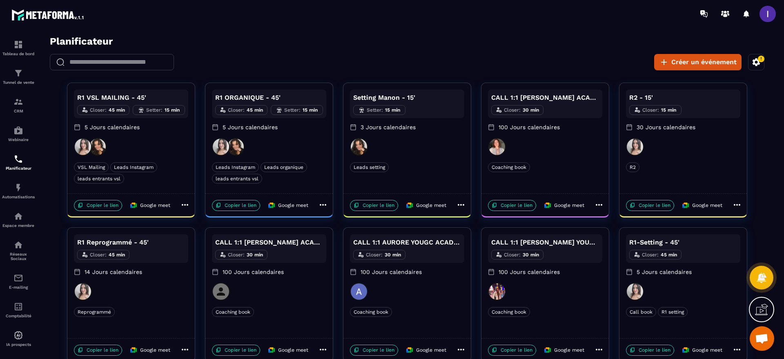
drag, startPoint x: 86, startPoint y: 208, endPoint x: 278, endPoint y: 202, distance: 192.5
click at [86, 208] on p "Copier le lien" at bounding box center [98, 205] width 48 height 11
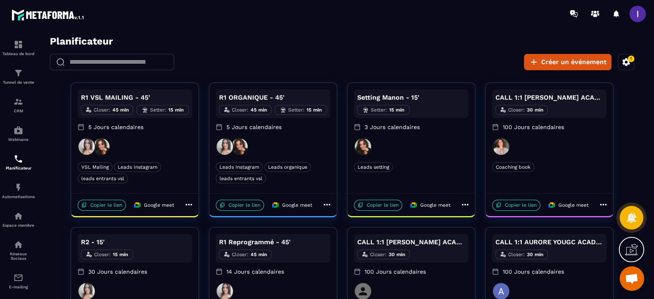
drag, startPoint x: 92, startPoint y: 204, endPoint x: 147, endPoint y: 224, distance: 58.7
click at [92, 204] on p "Copier le lien" at bounding box center [102, 205] width 48 height 11
drag, startPoint x: 22, startPoint y: 106, endPoint x: 29, endPoint y: 100, distance: 9.0
click at [22, 106] on img at bounding box center [18, 102] width 10 height 10
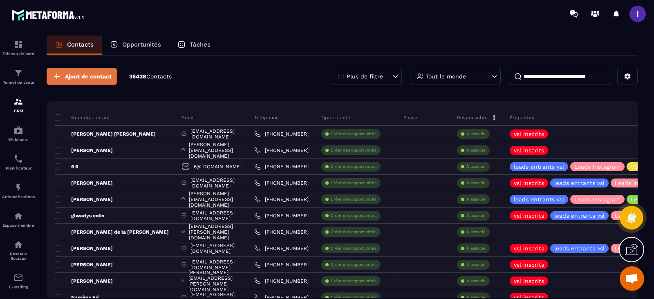
click at [106, 80] on span "Ajout de contact" at bounding box center [88, 76] width 47 height 8
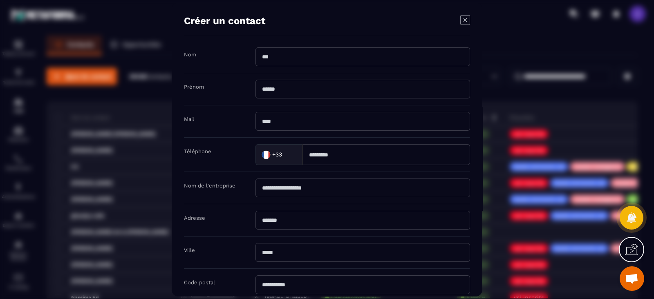
drag, startPoint x: 284, startPoint y: 63, endPoint x: 289, endPoint y: 58, distance: 7.2
click at [284, 63] on input "Modal window" at bounding box center [362, 56] width 214 height 19
type input "****"
click at [291, 91] on input "Modal window" at bounding box center [362, 89] width 214 height 19
type input "**********"
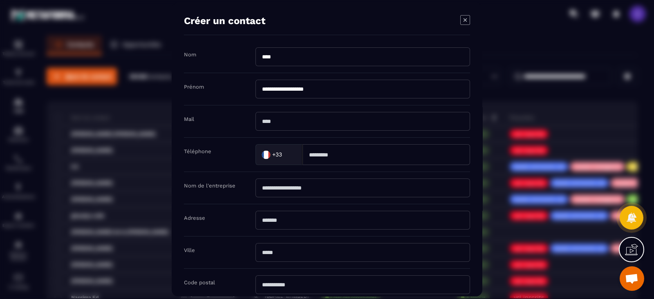
click at [278, 119] on input "Modal window" at bounding box center [362, 121] width 214 height 19
type input "**********"
type input "*****"
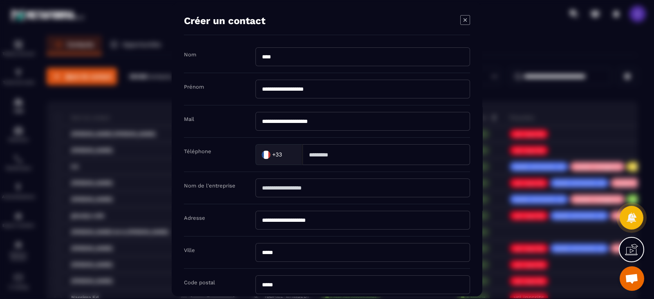
drag, startPoint x: 288, startPoint y: 92, endPoint x: 224, endPoint y: 105, distance: 65.6
click at [224, 105] on div "**********" at bounding box center [327, 222] width 286 height 350
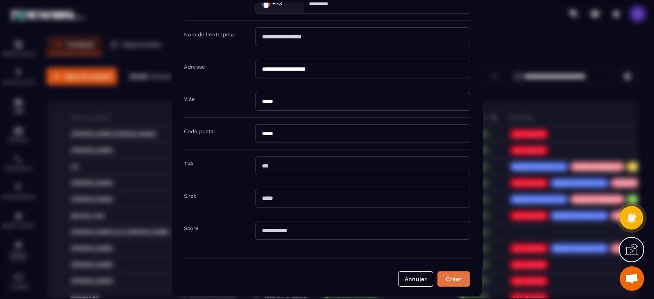
type input "**********"
click at [449, 277] on button "Créer" at bounding box center [453, 279] width 33 height 16
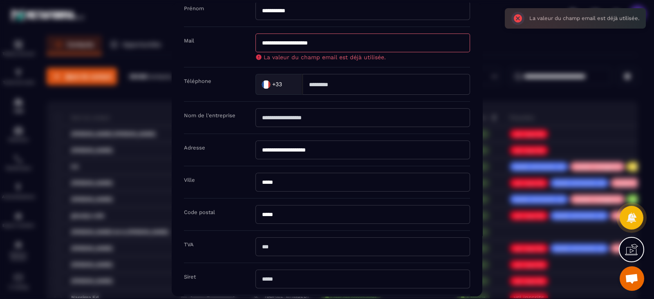
scroll to position [58, 0]
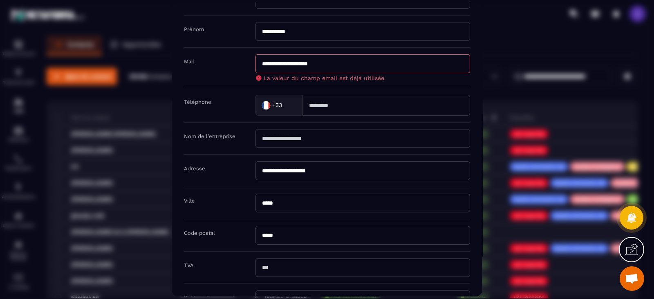
click at [332, 65] on input "**********" at bounding box center [362, 63] width 214 height 19
drag, startPoint x: 341, startPoint y: 61, endPoint x: 196, endPoint y: 62, distance: 144.6
click at [196, 62] on div "**********" at bounding box center [327, 68] width 286 height 40
type input "**********"
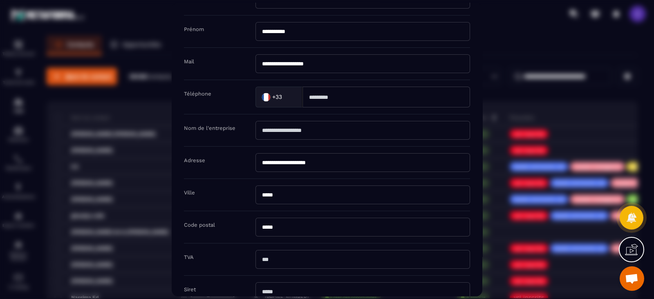
click at [341, 163] on input "**********" at bounding box center [362, 162] width 214 height 19
click at [315, 195] on input "*****" at bounding box center [362, 194] width 214 height 19
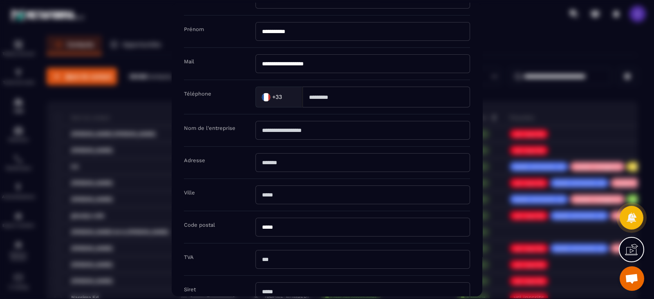
click at [284, 227] on input "*****" at bounding box center [362, 227] width 214 height 19
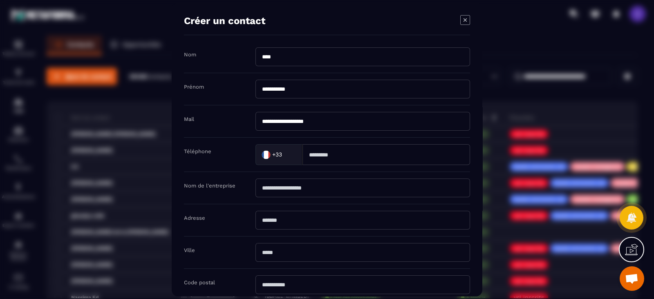
scroll to position [151, 0]
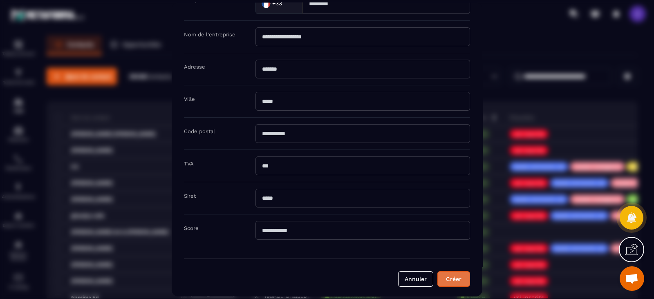
click at [463, 271] on button "Créer" at bounding box center [453, 279] width 33 height 16
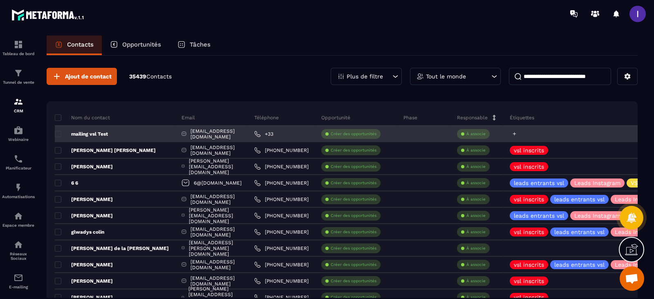
click at [550, 134] on div at bounding box center [614, 134] width 223 height 16
click at [516, 133] on icon at bounding box center [514, 133] width 3 height 3
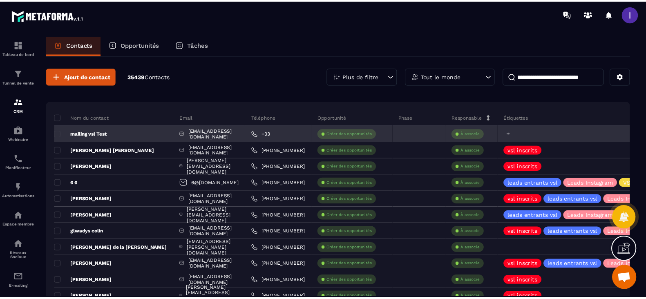
scroll to position [9, 0]
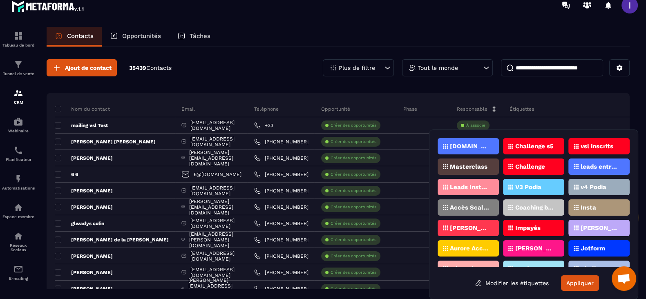
drag, startPoint x: 586, startPoint y: 146, endPoint x: 590, endPoint y: 152, distance: 7.3
click at [586, 146] on p "vsl inscrits" at bounding box center [597, 146] width 33 height 6
click at [583, 279] on button "Appliquer" at bounding box center [580, 283] width 38 height 16
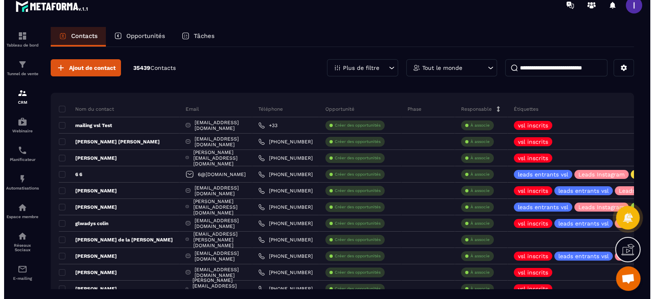
scroll to position [0, 0]
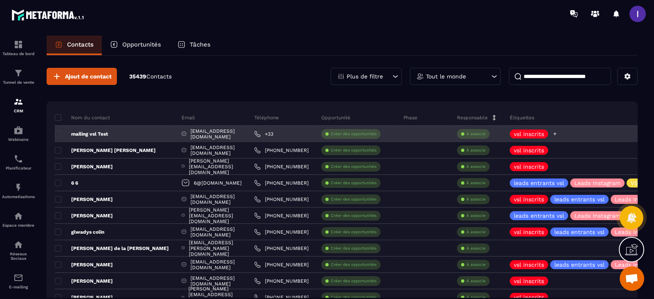
click at [559, 128] on div "vsl inscrits" at bounding box center [614, 134] width 223 height 16
click at [548, 133] on div "vsl inscrits" at bounding box center [528, 134] width 38 height 9
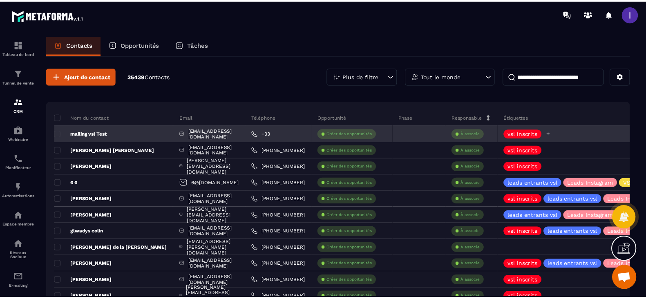
scroll to position [11, 0]
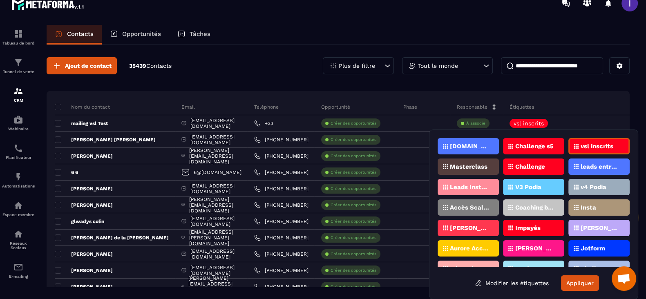
click at [592, 148] on p "vsl inscrits" at bounding box center [597, 146] width 33 height 6
click at [588, 281] on button "Appliquer" at bounding box center [580, 283] width 38 height 16
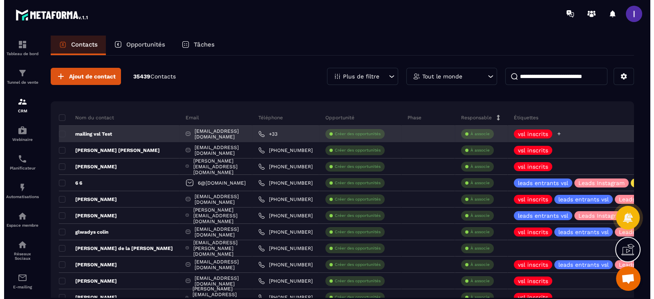
scroll to position [0, 0]
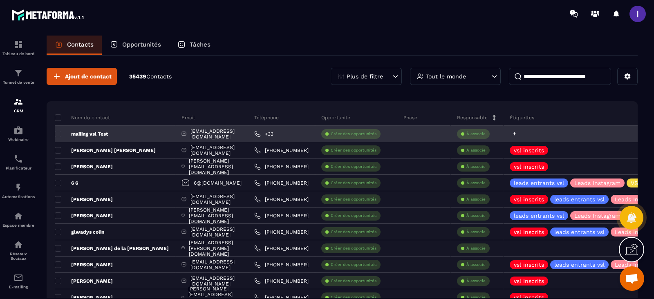
drag, startPoint x: 552, startPoint y: 137, endPoint x: 552, endPoint y: 133, distance: 4.2
click at [552, 137] on div at bounding box center [614, 134] width 223 height 16
click at [516, 133] on icon at bounding box center [514, 133] width 3 height 3
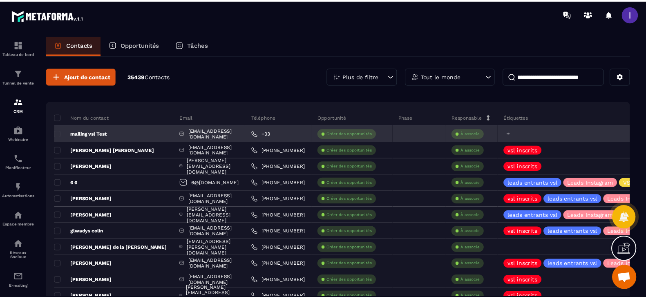
scroll to position [9, 0]
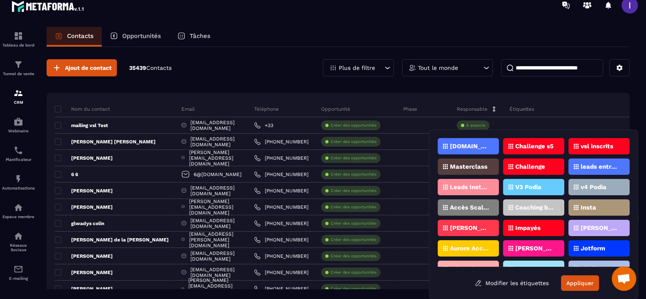
click at [574, 146] on icon at bounding box center [576, 146] width 5 height 5
click at [578, 278] on button "Appliquer" at bounding box center [580, 283] width 38 height 16
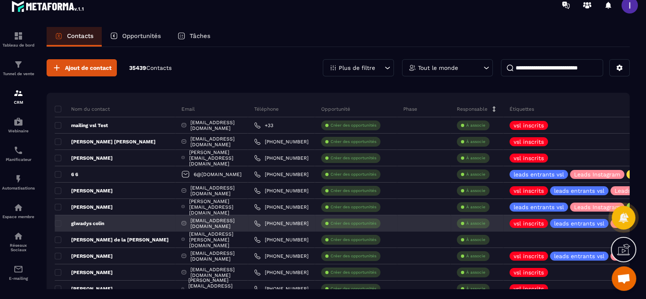
scroll to position [0, 0]
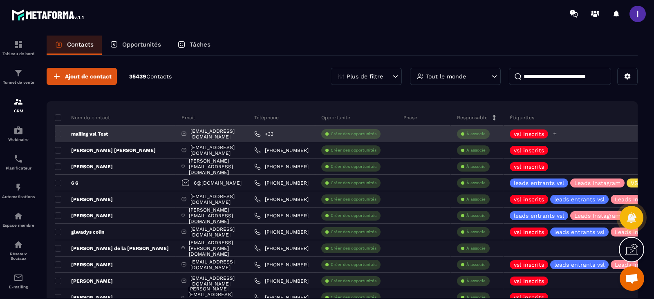
click at [544, 135] on p "vsl inscrits" at bounding box center [529, 134] width 30 height 6
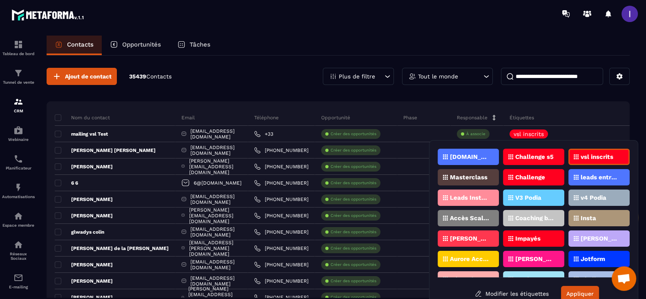
scroll to position [11, 0]
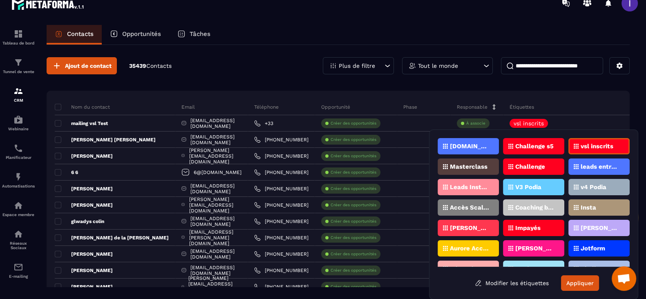
click at [606, 148] on p "vsl inscrits" at bounding box center [597, 146] width 33 height 6
click at [576, 281] on button "Appliquer" at bounding box center [580, 283] width 38 height 16
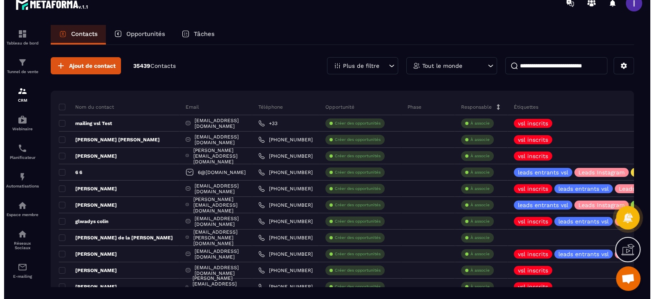
scroll to position [0, 0]
